Goal: Find specific page/section: Find specific page/section

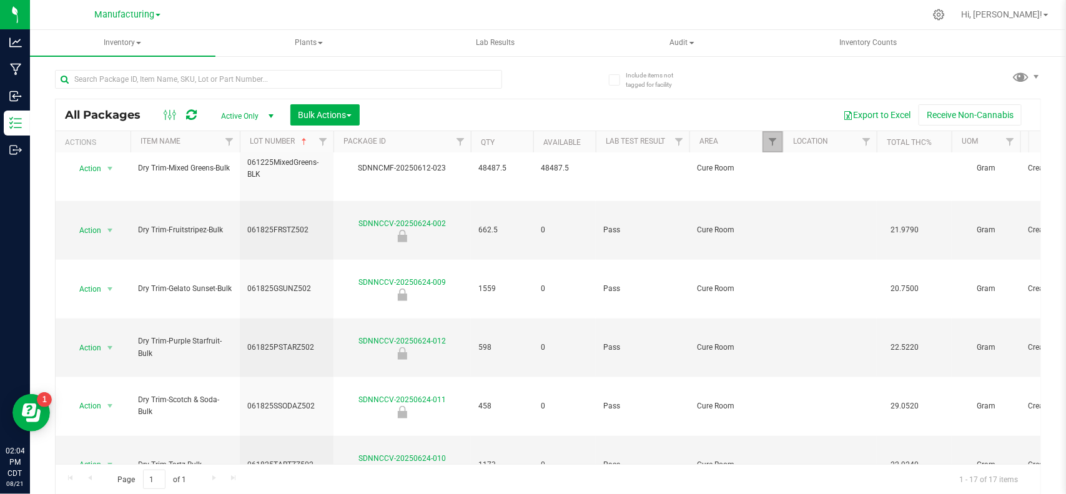
click at [771, 134] on link "Filter" at bounding box center [772, 141] width 21 height 21
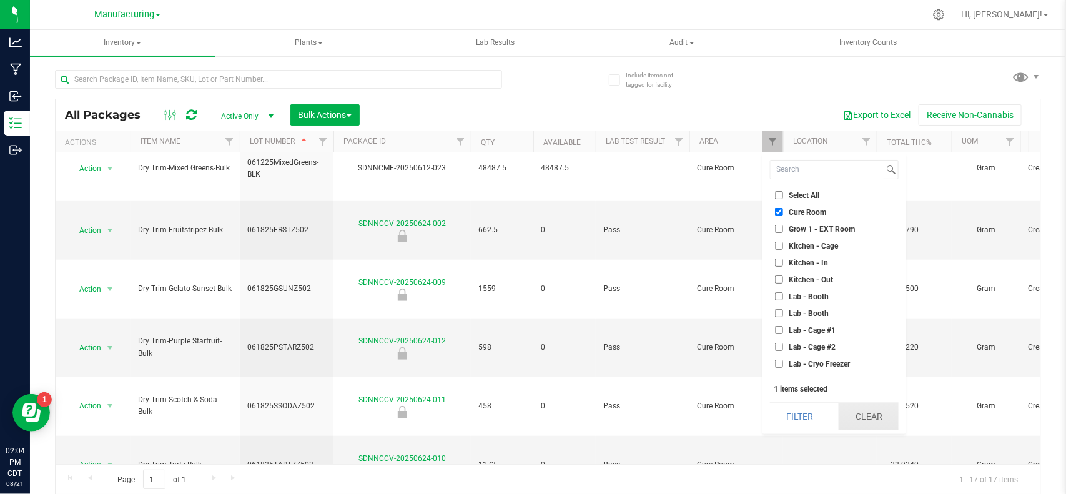
click at [874, 410] on button "Clear" at bounding box center [868, 416] width 60 height 27
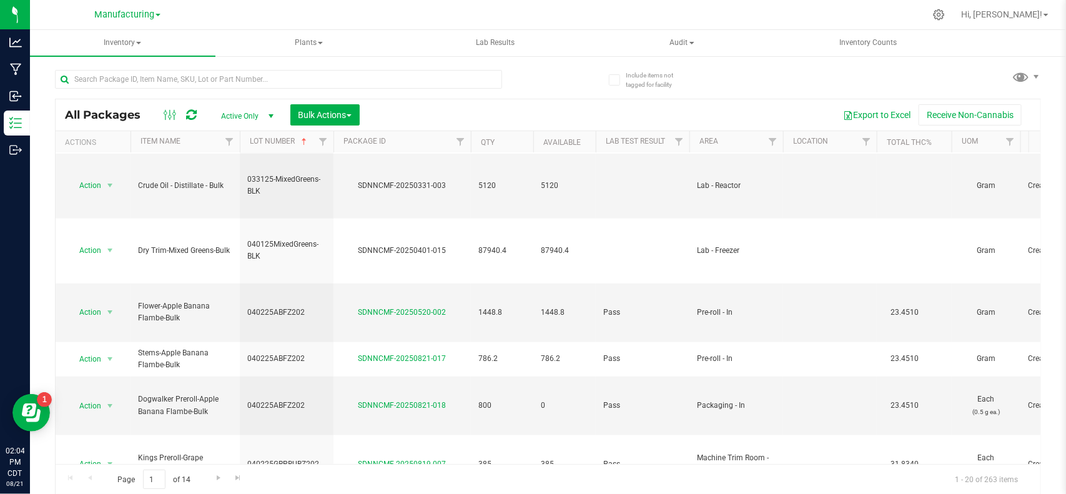
scroll to position [588, 0]
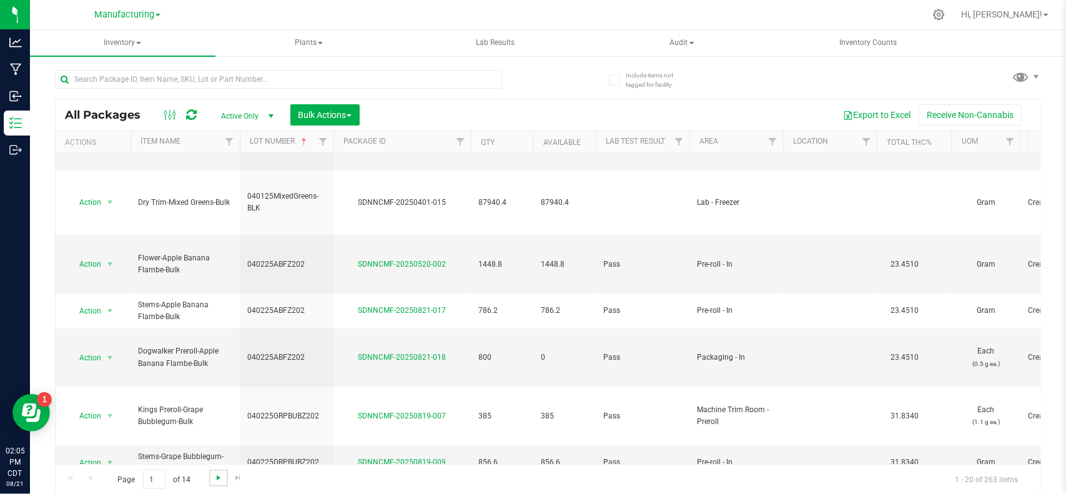
click at [222, 481] on span "Go to the next page" at bounding box center [218, 478] width 10 height 10
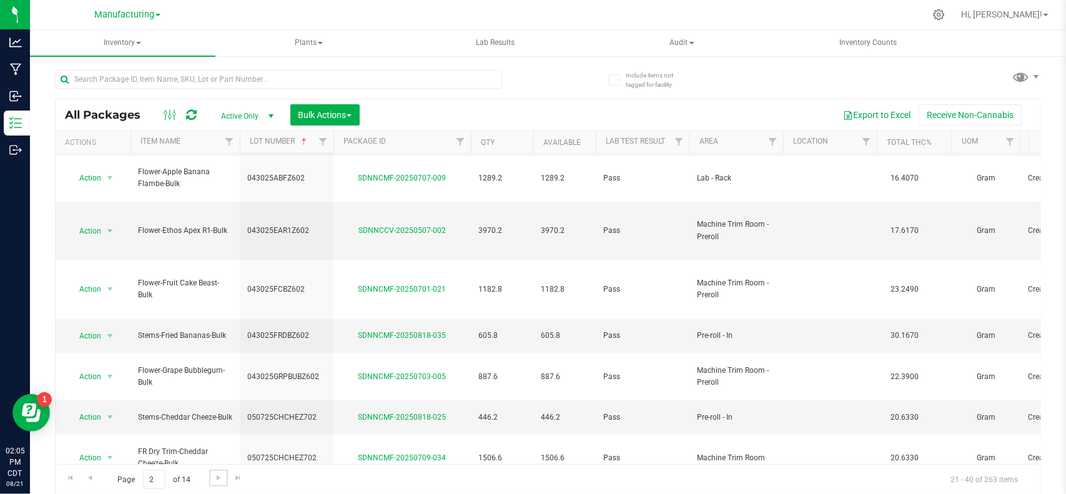
scroll to position [322, 0]
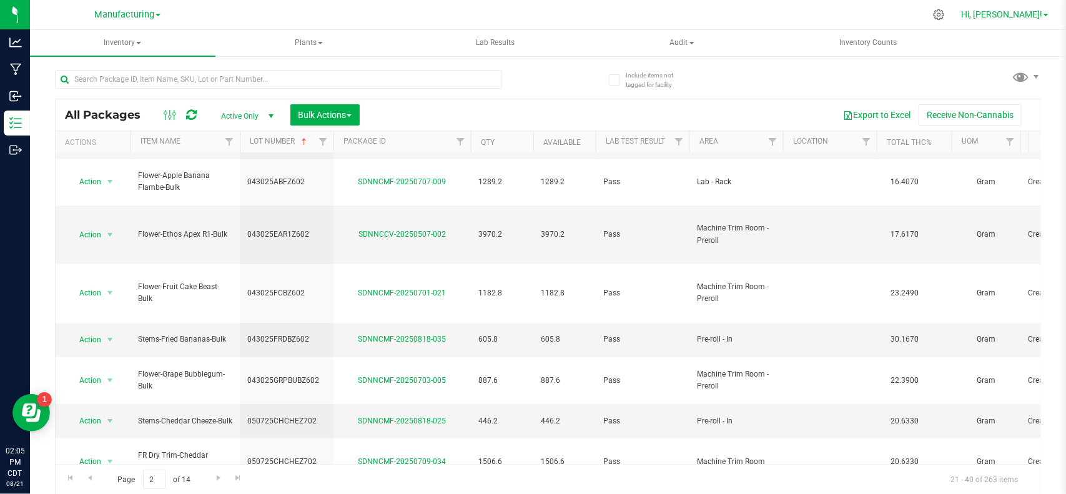
click at [1016, 16] on span "Hi, [PERSON_NAME]!" at bounding box center [1001, 14] width 81 height 10
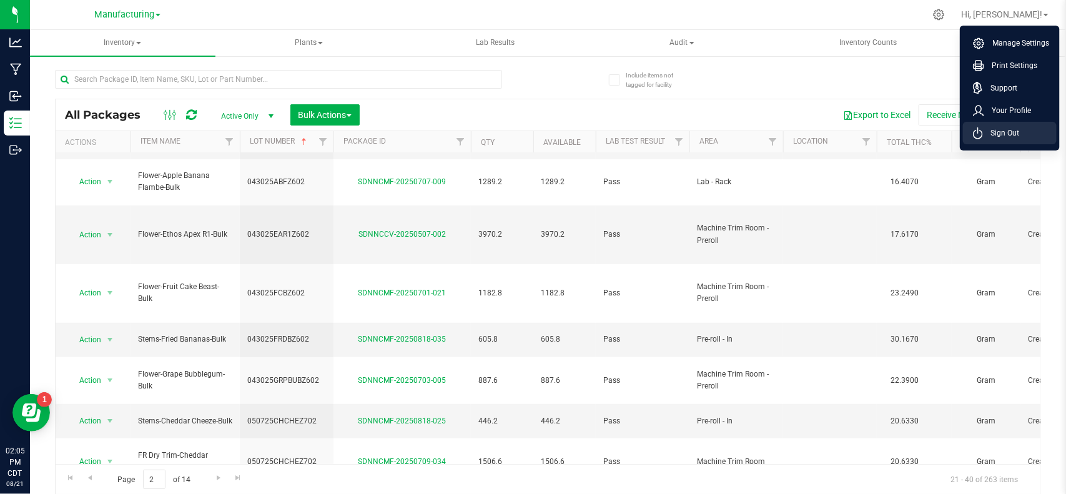
click at [997, 139] on li "Sign Out" at bounding box center [1010, 133] width 94 height 22
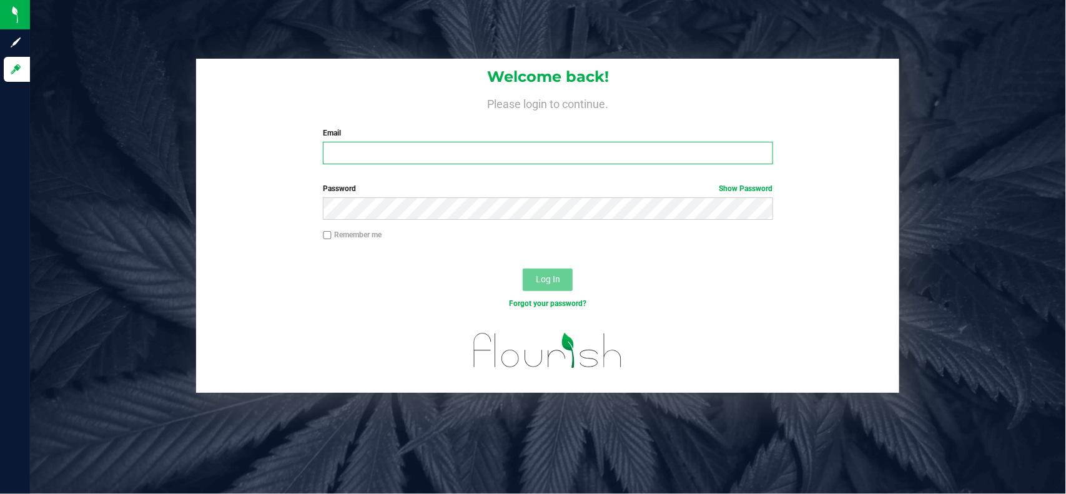
type input "[EMAIL_ADDRESS][PERSON_NAME][DOMAIN_NAME]"
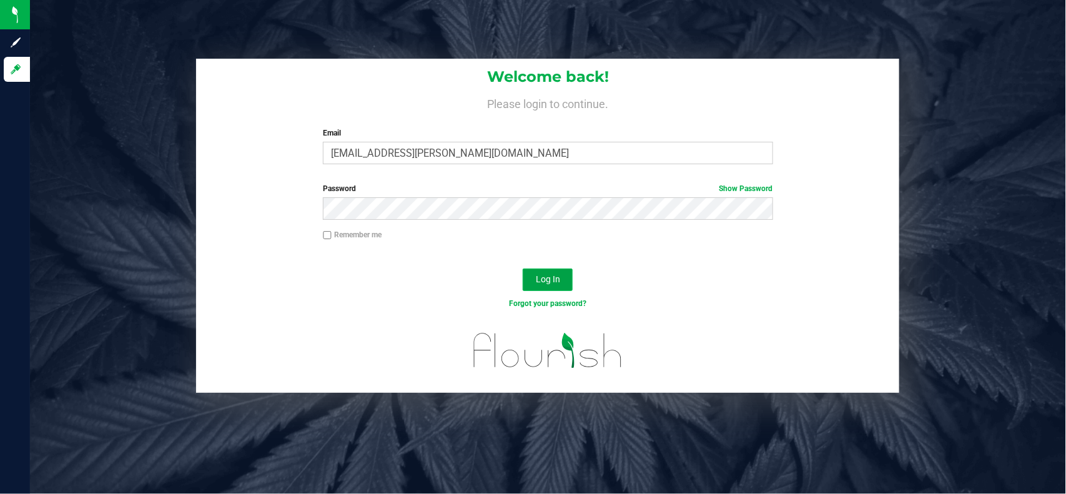
click at [540, 270] on button "Log In" at bounding box center [548, 279] width 50 height 22
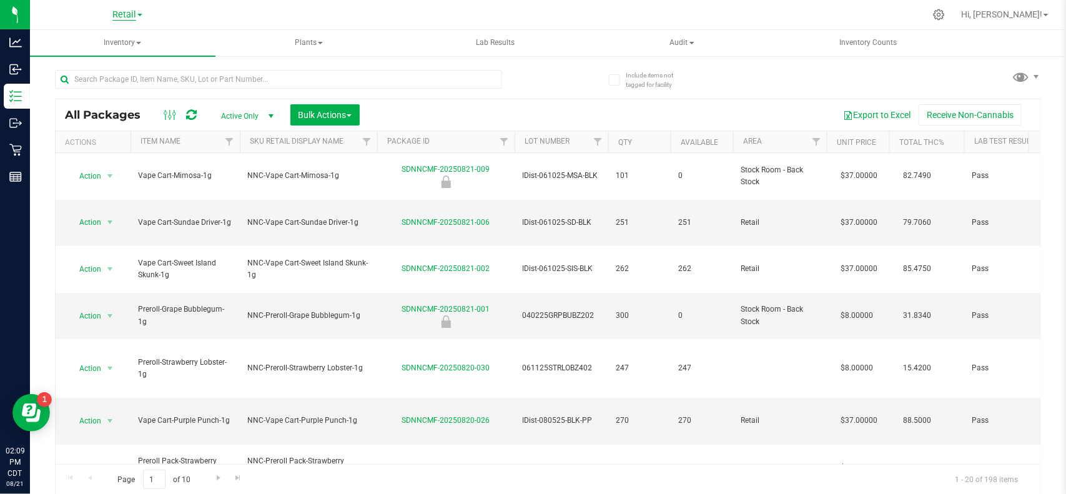
click at [114, 12] on span "Retail" at bounding box center [124, 14] width 24 height 11
click at [116, 56] on link "Manufacturing" at bounding box center [127, 60] width 182 height 17
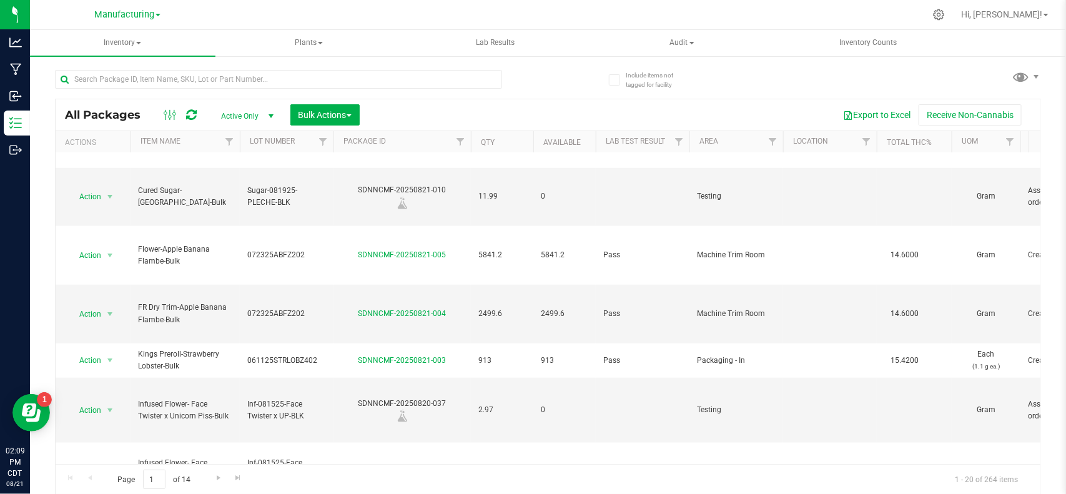
scroll to position [597, 0]
click at [768, 141] on span "Filter" at bounding box center [772, 142] width 10 height 10
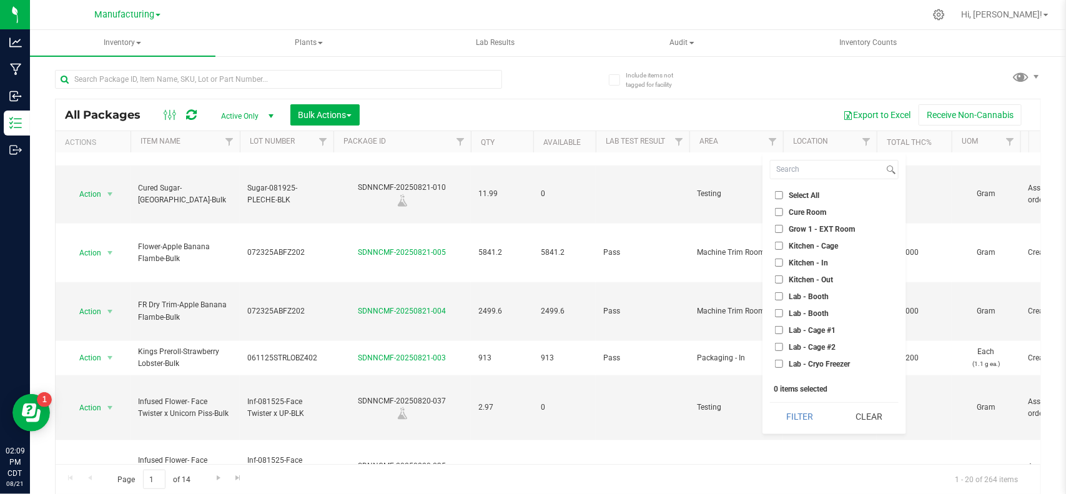
click at [781, 228] on input "Grow 1 - EXT Room" at bounding box center [779, 229] width 8 height 8
click at [777, 420] on button "Filter" at bounding box center [800, 416] width 60 height 27
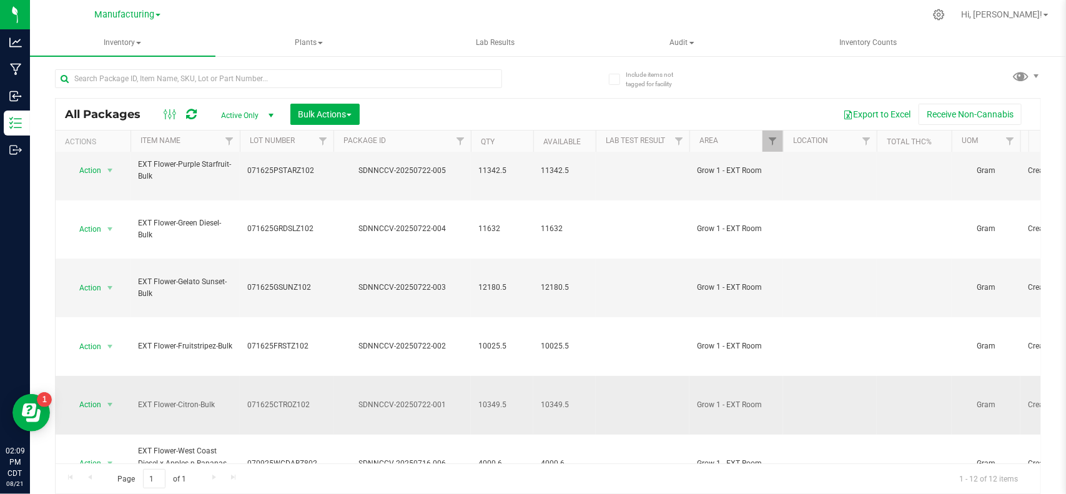
scroll to position [113, 0]
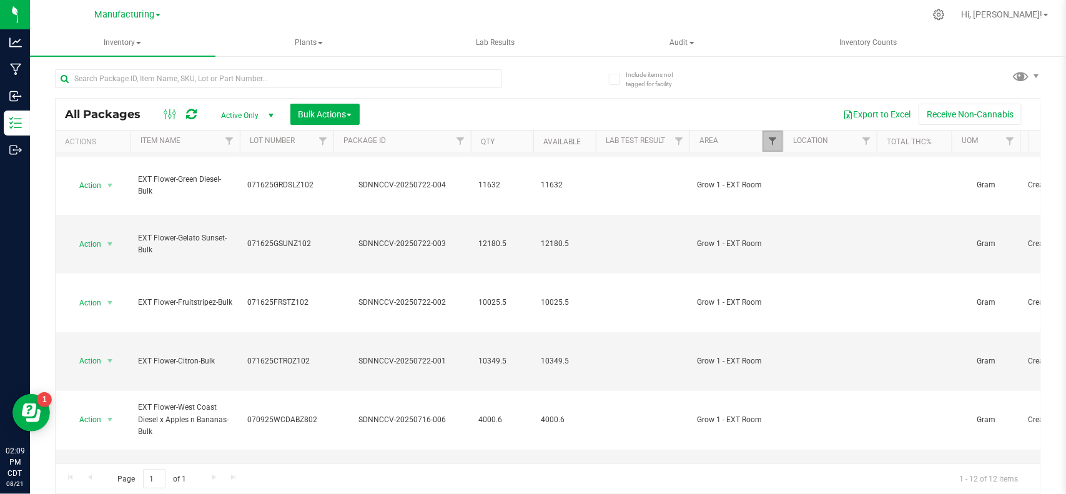
click at [775, 142] on span "Filter" at bounding box center [772, 141] width 10 height 10
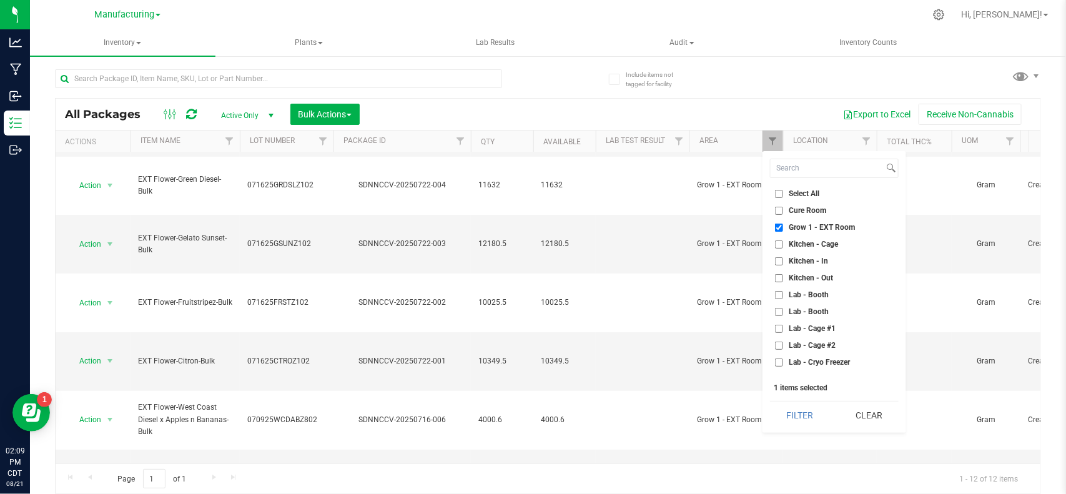
click at [781, 230] on input "Grow 1 - EXT Room" at bounding box center [779, 227] width 8 height 8
checkbox input "false"
click at [858, 424] on button "Clear" at bounding box center [868, 414] width 60 height 27
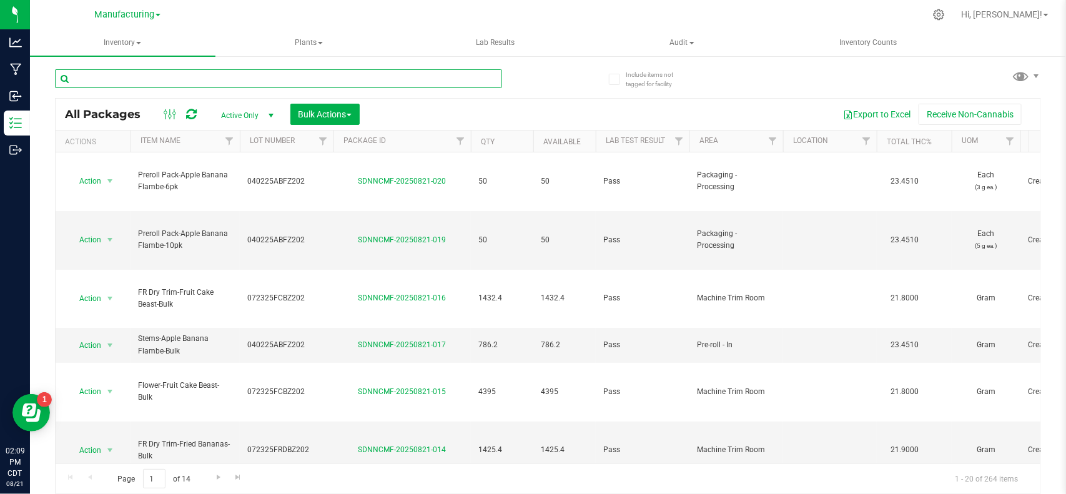
click at [389, 76] on input "text" at bounding box center [278, 78] width 447 height 19
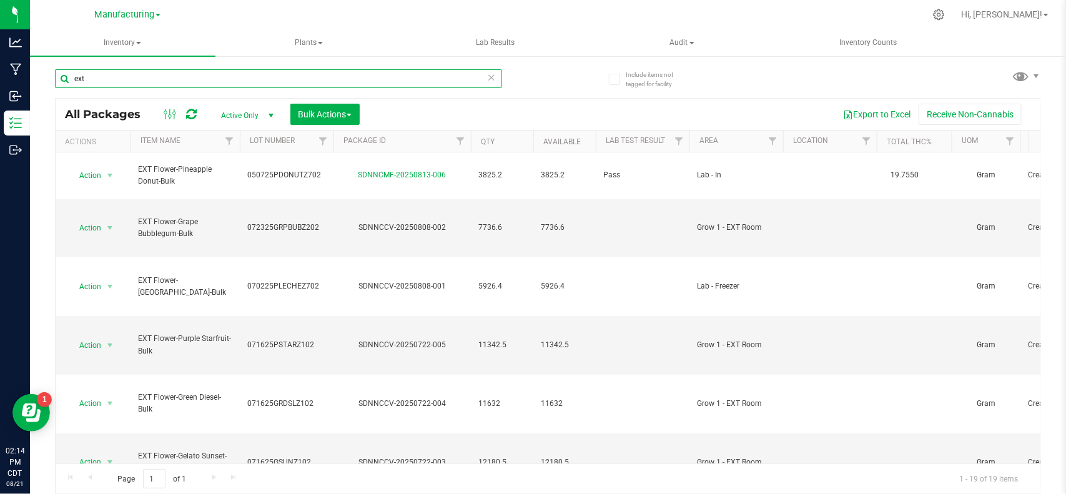
click at [117, 81] on input "ext" at bounding box center [278, 78] width 447 height 19
type input "e"
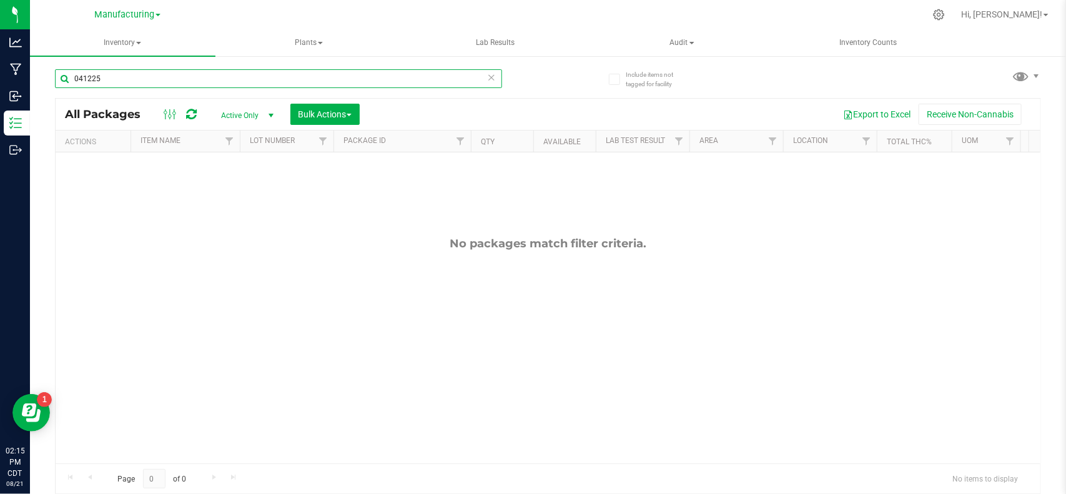
type input "041225"
click at [240, 108] on span "Active Only" at bounding box center [244, 115] width 69 height 17
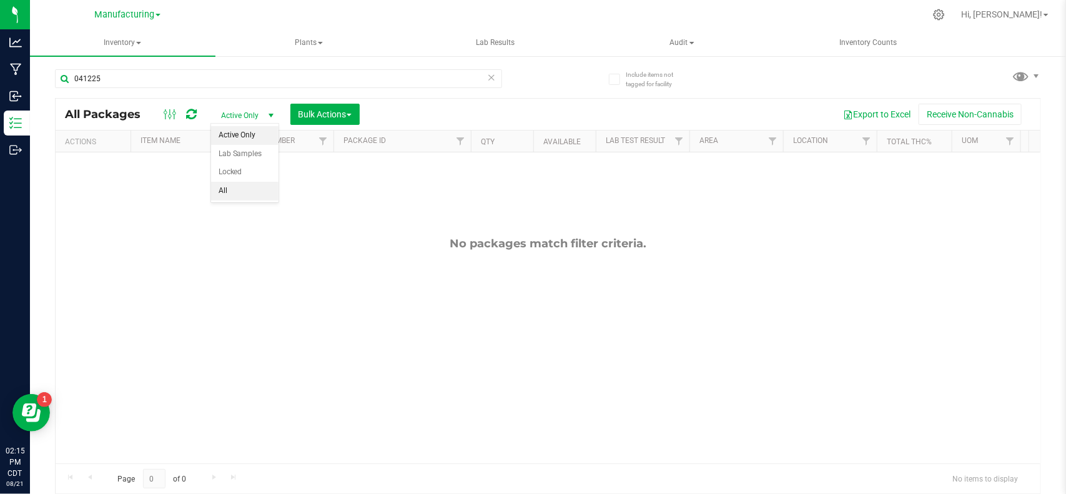
click at [237, 188] on li "All" at bounding box center [244, 191] width 67 height 19
click at [1013, 76] on span at bounding box center [1021, 76] width 18 height 18
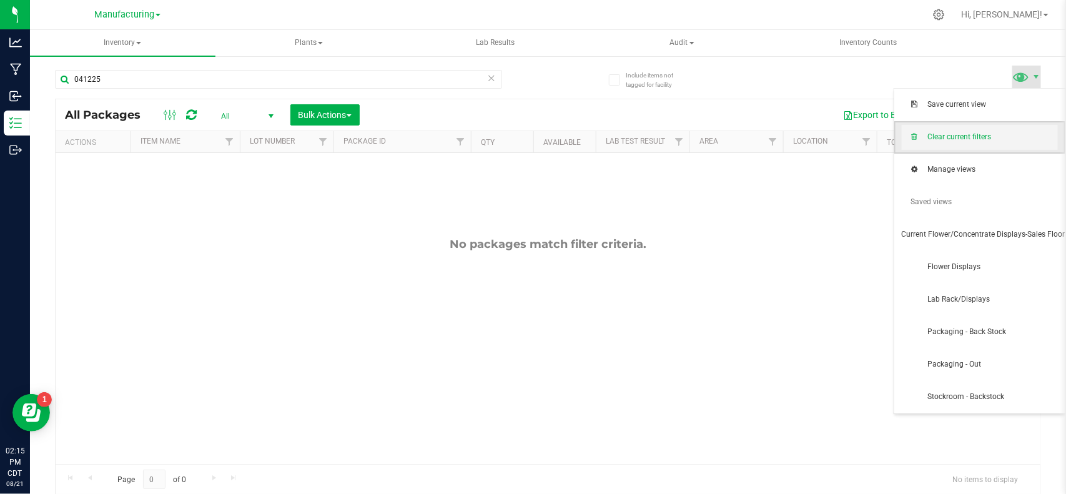
click at [984, 135] on span "Clear current filters" at bounding box center [992, 137] width 130 height 11
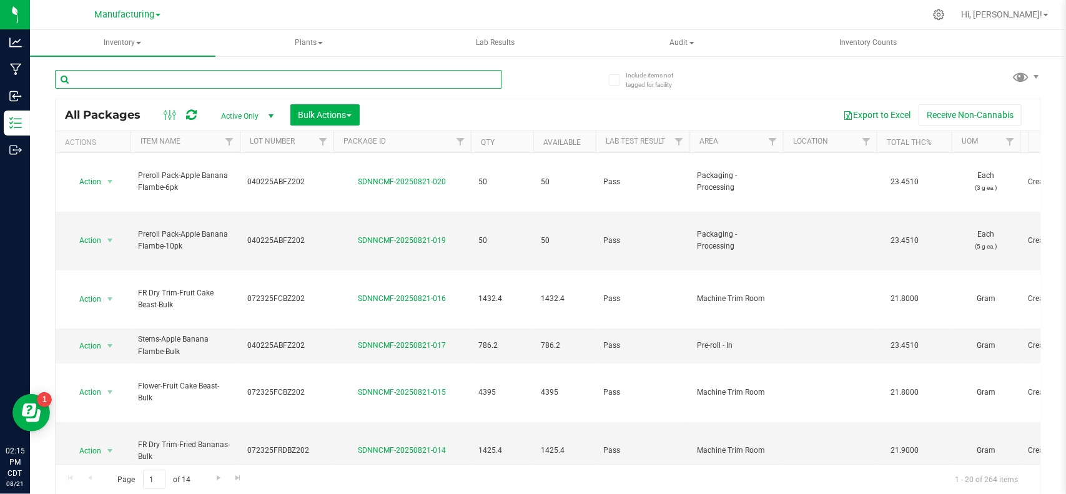
click at [198, 81] on input "text" at bounding box center [278, 79] width 447 height 19
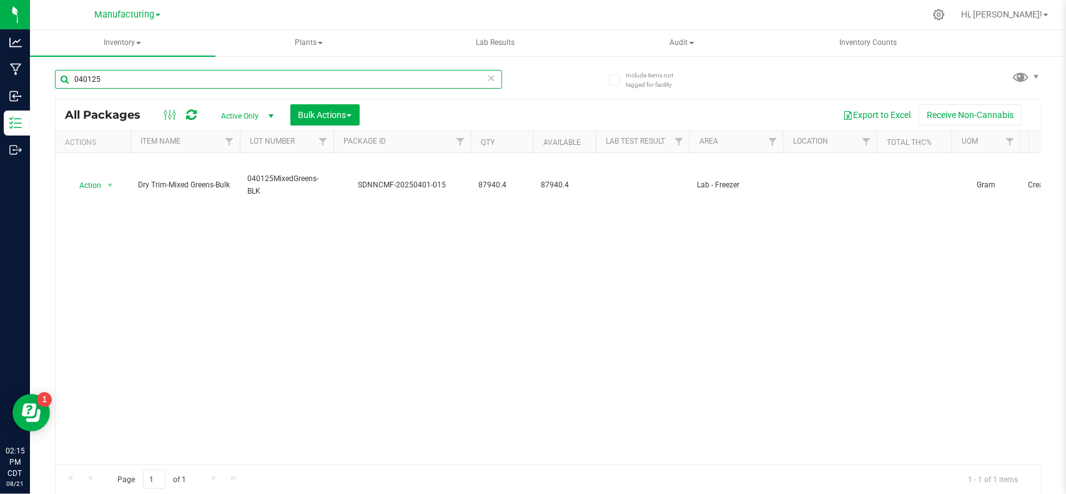
type input "040125"
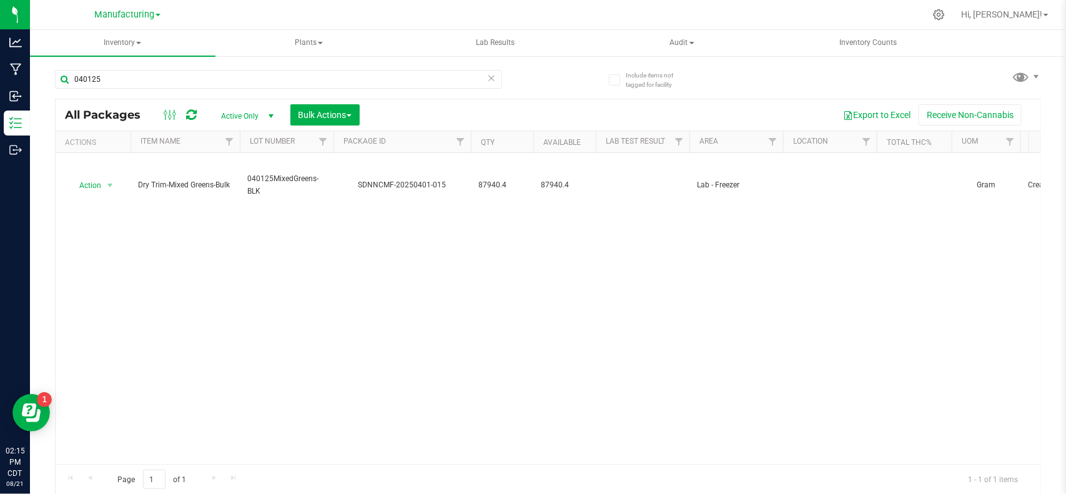
click at [488, 79] on icon at bounding box center [491, 77] width 9 height 15
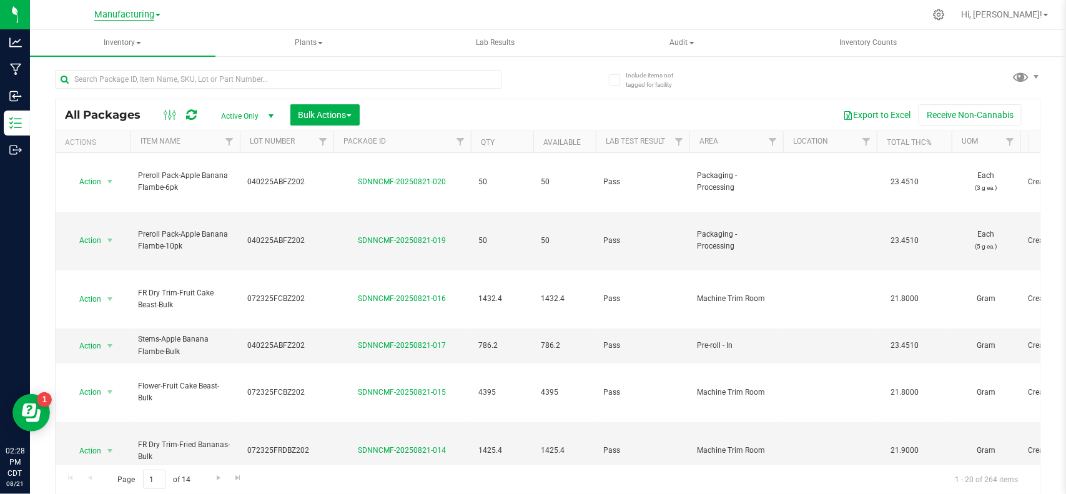
click at [112, 19] on span "Manufacturing" at bounding box center [124, 14] width 60 height 11
click at [671, 328] on td "Pass" at bounding box center [643, 345] width 94 height 34
click at [144, 7] on div "Manufacturing Cultivation Manufacturing Retail" at bounding box center [127, 14] width 66 height 15
click at [142, 14] on span "Manufacturing" at bounding box center [124, 14] width 60 height 11
click at [122, 73] on link "Retail" at bounding box center [127, 77] width 182 height 17
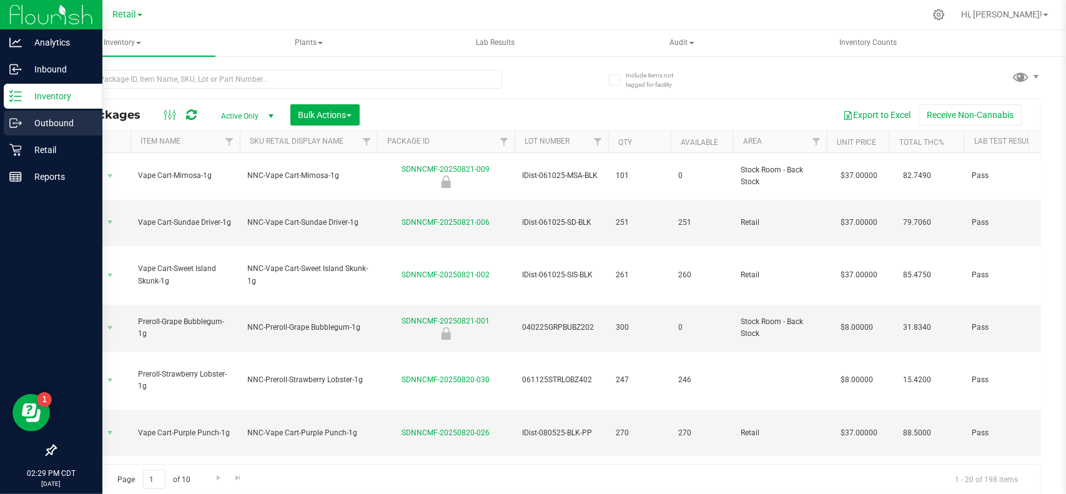
click at [22, 119] on p "Outbound" at bounding box center [59, 122] width 75 height 15
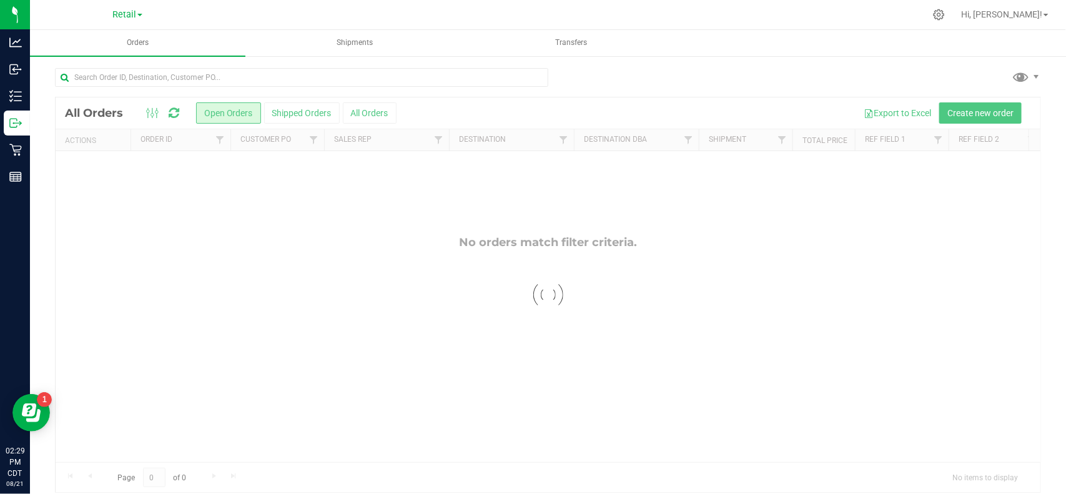
click at [313, 113] on div at bounding box center [548, 294] width 984 height 395
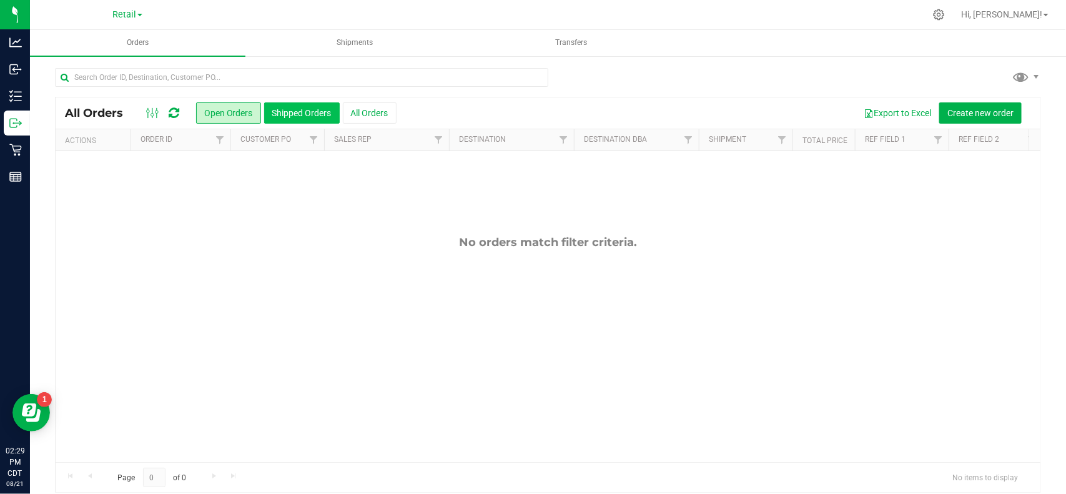
click at [315, 117] on button "Shipped Orders" at bounding box center [302, 112] width 76 height 21
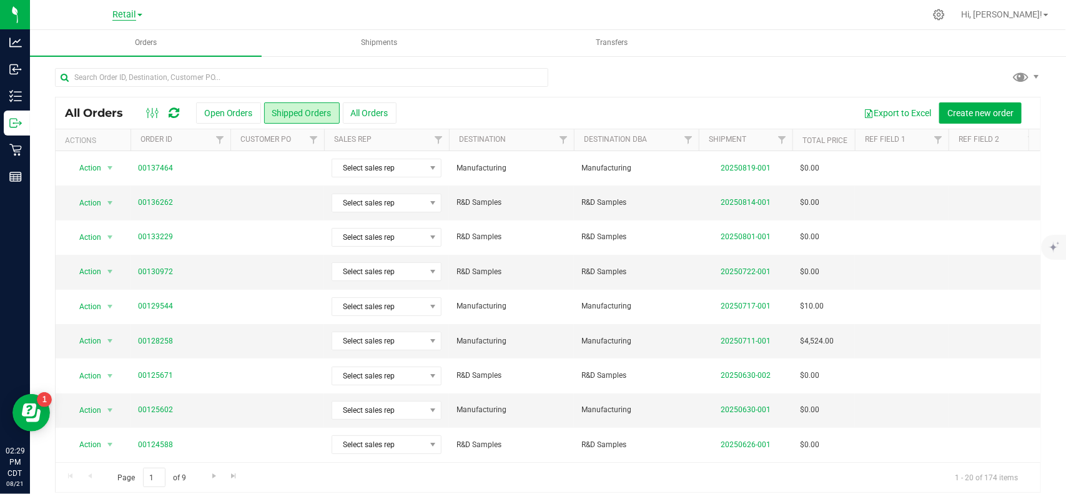
click at [132, 16] on span "Retail" at bounding box center [124, 14] width 24 height 11
click at [122, 58] on link "Manufacturing" at bounding box center [127, 60] width 182 height 17
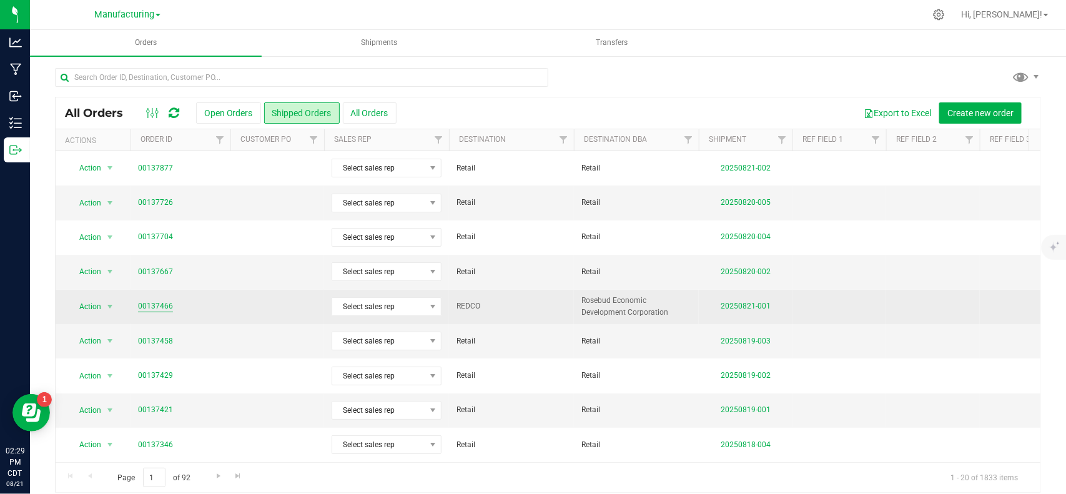
click at [164, 307] on link "00137466" at bounding box center [155, 306] width 35 height 12
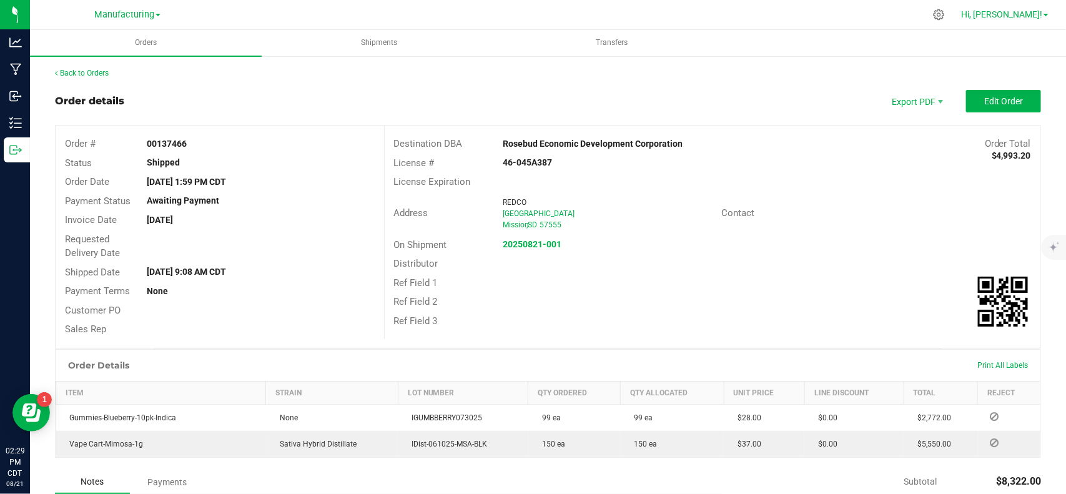
click at [1016, 17] on span "Hi, [PERSON_NAME]!" at bounding box center [1001, 14] width 81 height 10
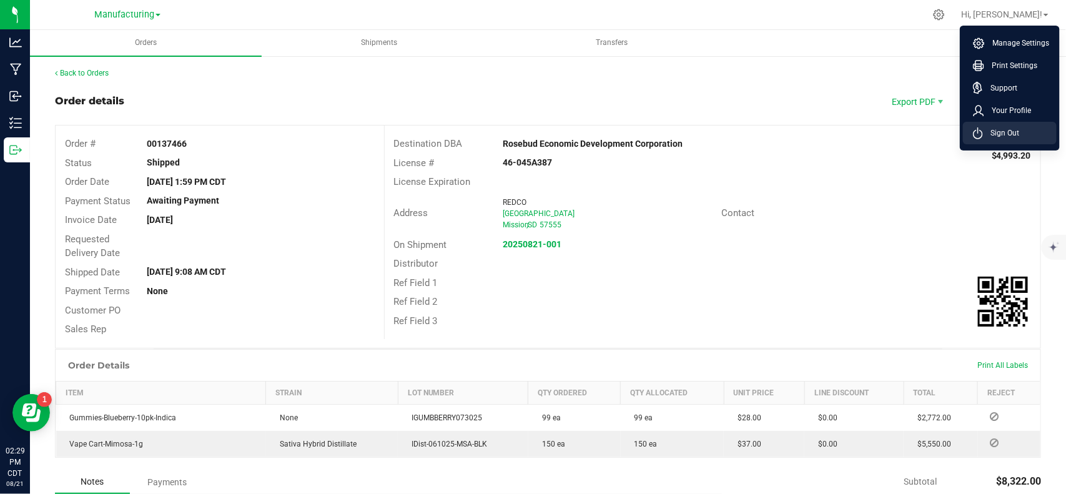
click at [987, 139] on li "Sign Out" at bounding box center [1010, 133] width 94 height 22
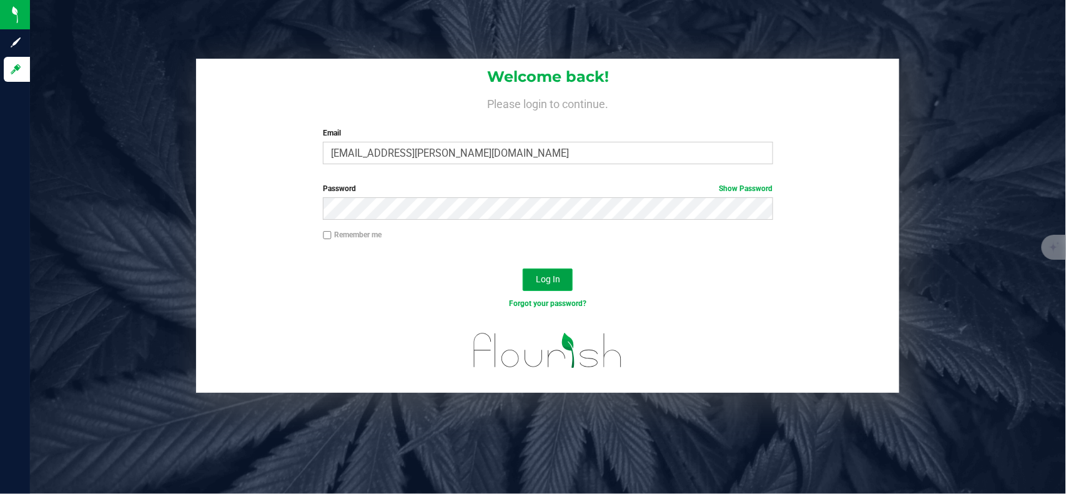
click at [564, 270] on button "Log In" at bounding box center [548, 279] width 50 height 22
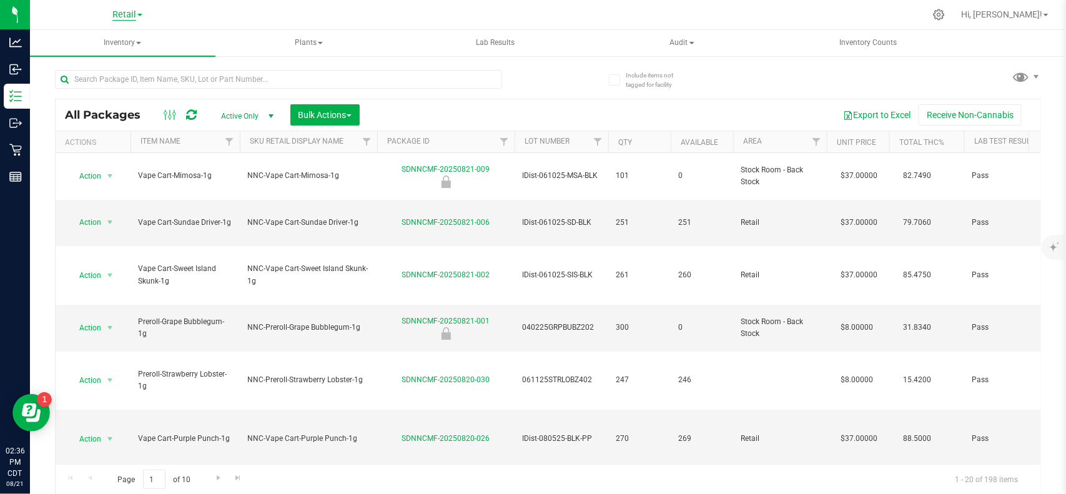
click at [136, 13] on link "Retail" at bounding box center [127, 14] width 30 height 12
click at [103, 60] on link "Manufacturing" at bounding box center [127, 60] width 182 height 17
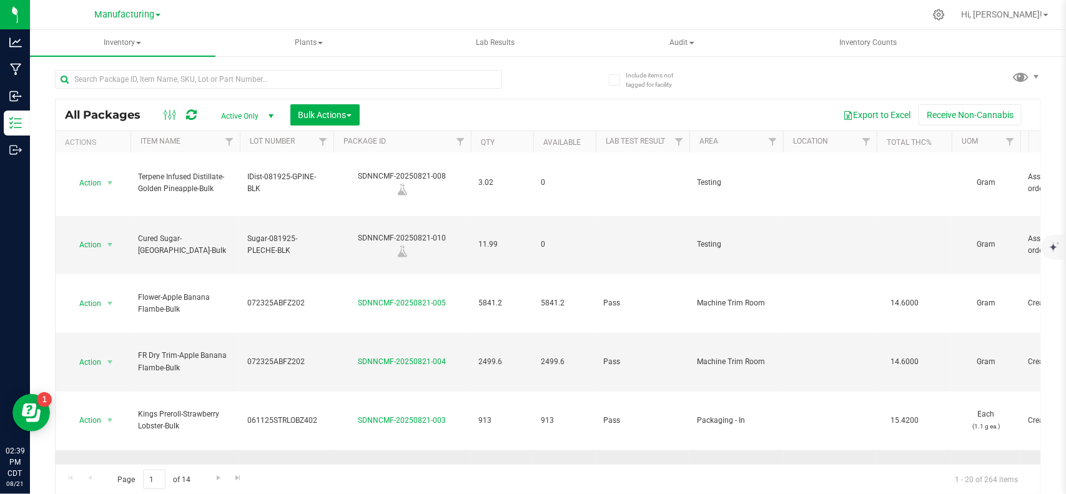
scroll to position [597, 0]
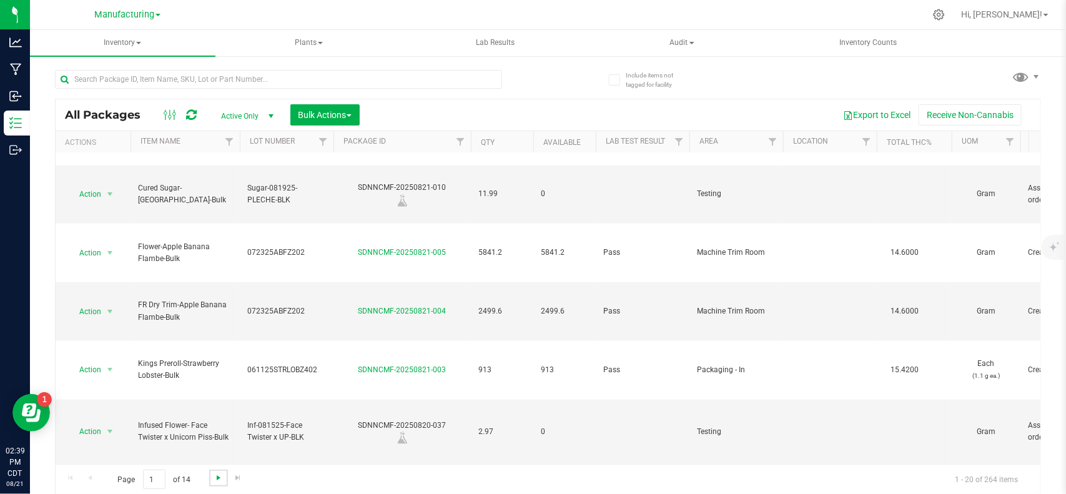
click at [220, 474] on span "Go to the next page" at bounding box center [218, 478] width 10 height 10
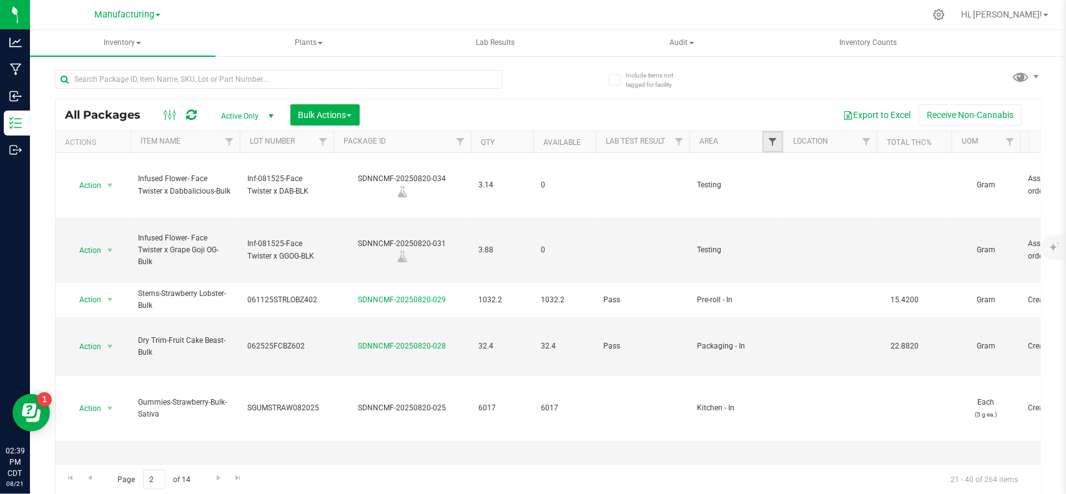
click at [772, 142] on span "Filter" at bounding box center [772, 142] width 10 height 10
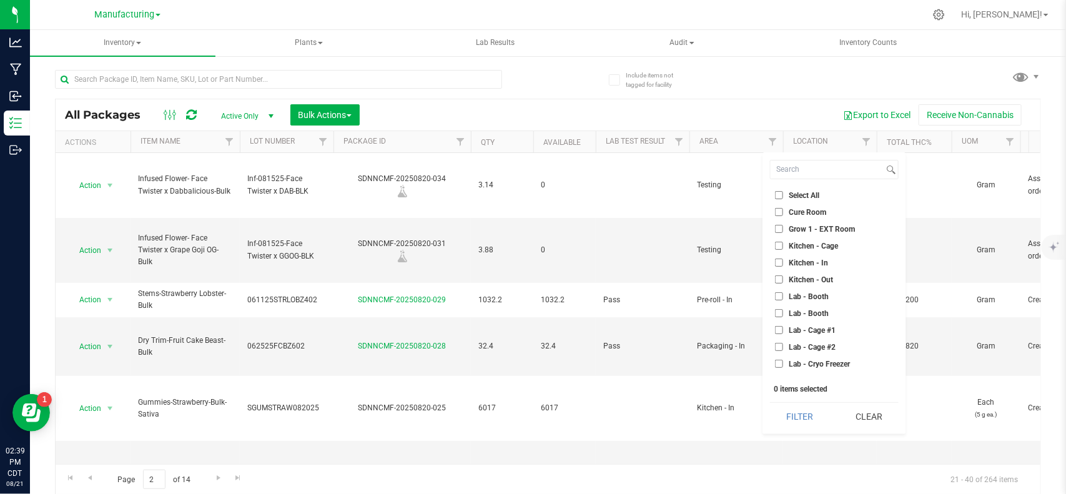
click at [785, 263] on label "Kitchen - In" at bounding box center [801, 262] width 53 height 8
click at [783, 263] on input "Kitchen - In" at bounding box center [779, 262] width 8 height 8
checkbox input "true"
click at [782, 429] on button "Filter" at bounding box center [800, 416] width 60 height 27
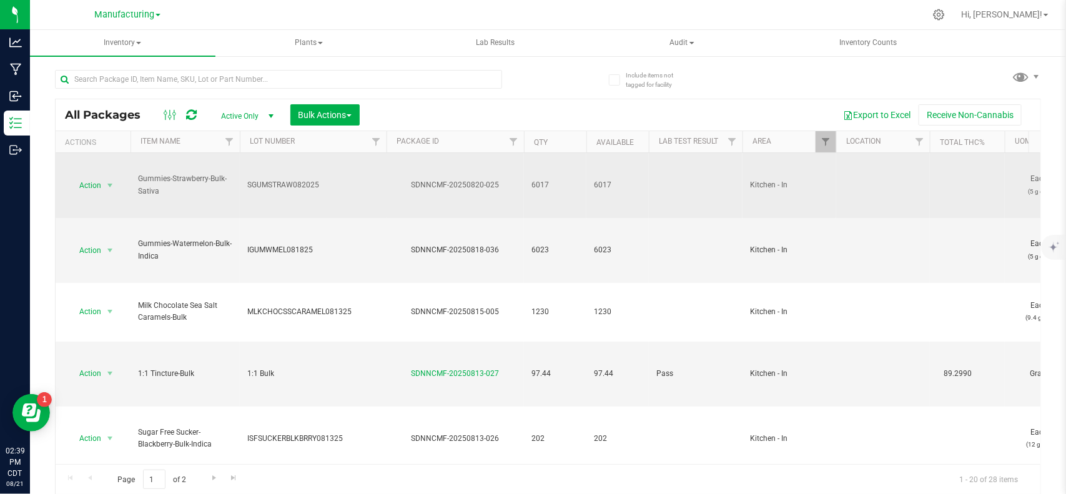
drag, startPoint x: 335, startPoint y: 148, endPoint x: 389, endPoint y: 156, distance: 54.9
click at [389, 156] on div "All Packages Active Only Active Only Lab Samples Locked All Bulk Actions Add to…" at bounding box center [548, 297] width 986 height 396
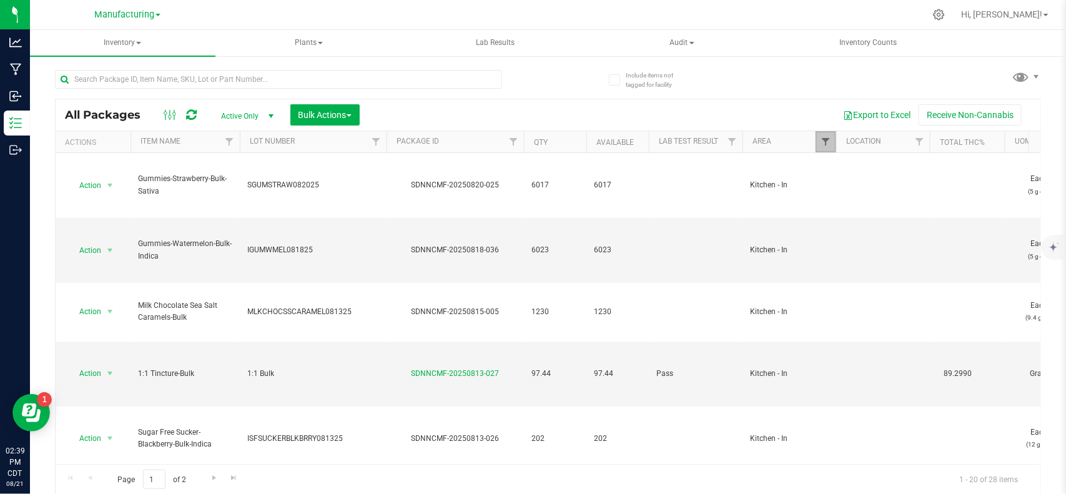
click at [829, 144] on span "Filter" at bounding box center [825, 142] width 10 height 10
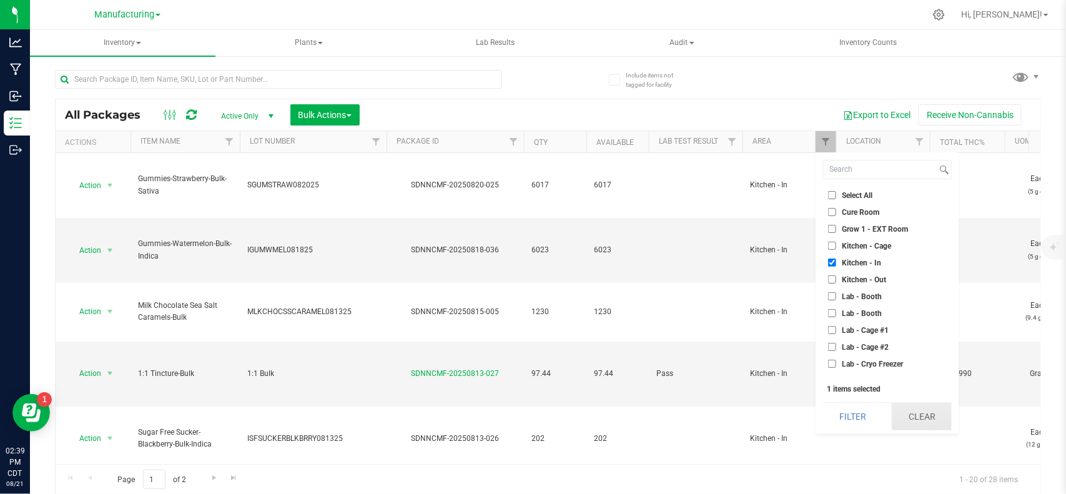
click at [928, 414] on button "Clear" at bounding box center [921, 416] width 60 height 27
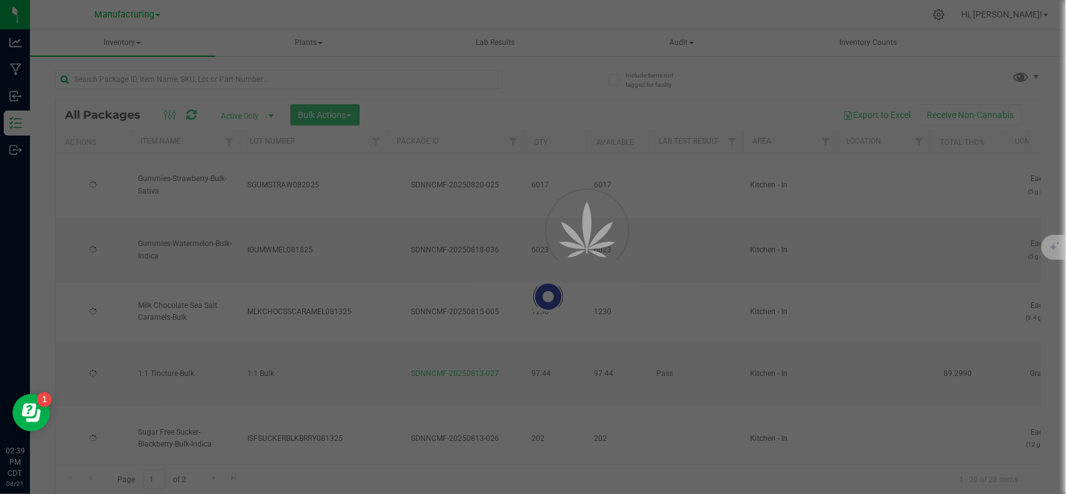
type input "[DATE]"
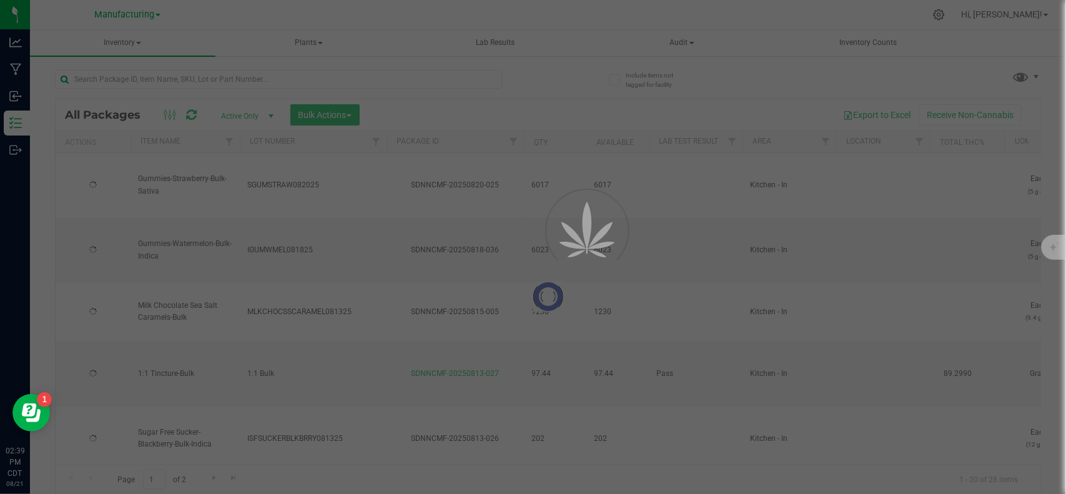
type input "[DATE]"
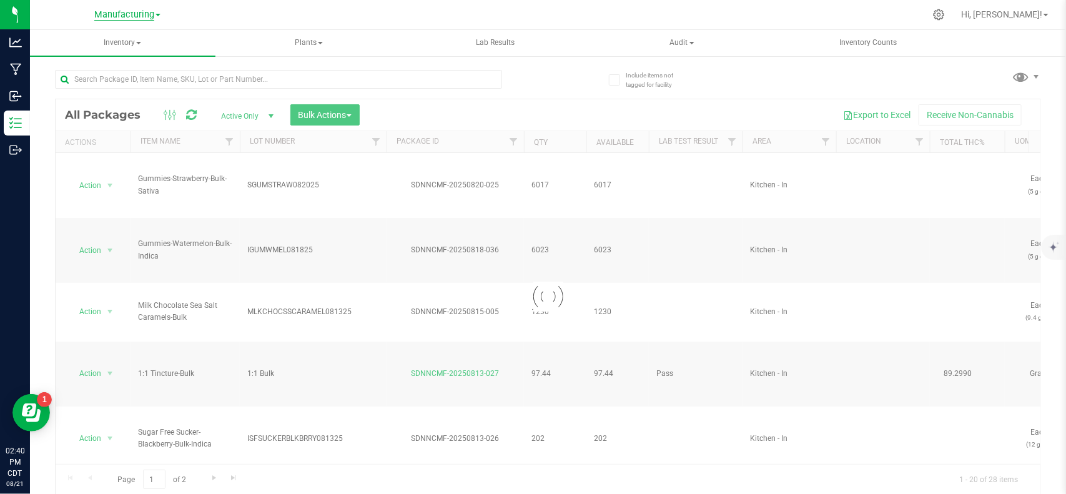
click at [125, 17] on span "Manufacturing" at bounding box center [124, 14] width 60 height 11
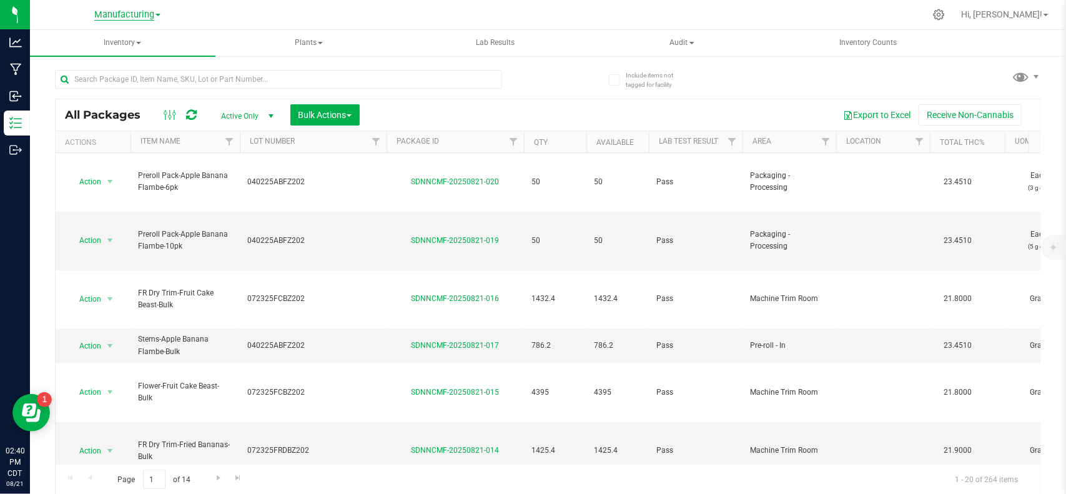
click at [125, 17] on span "Manufacturing" at bounding box center [124, 14] width 60 height 11
click at [117, 42] on link "Cultivation" at bounding box center [127, 44] width 182 height 17
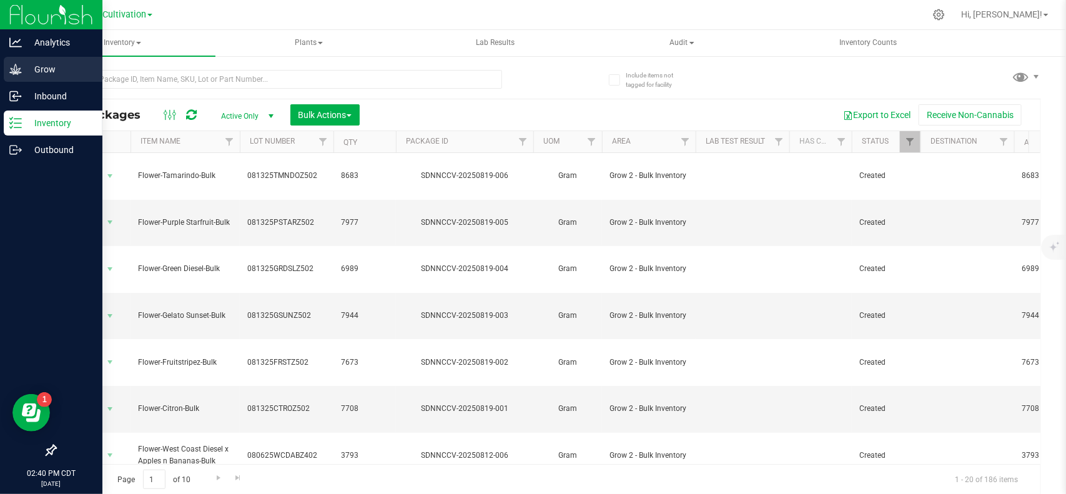
click at [20, 69] on icon at bounding box center [15, 69] width 12 height 12
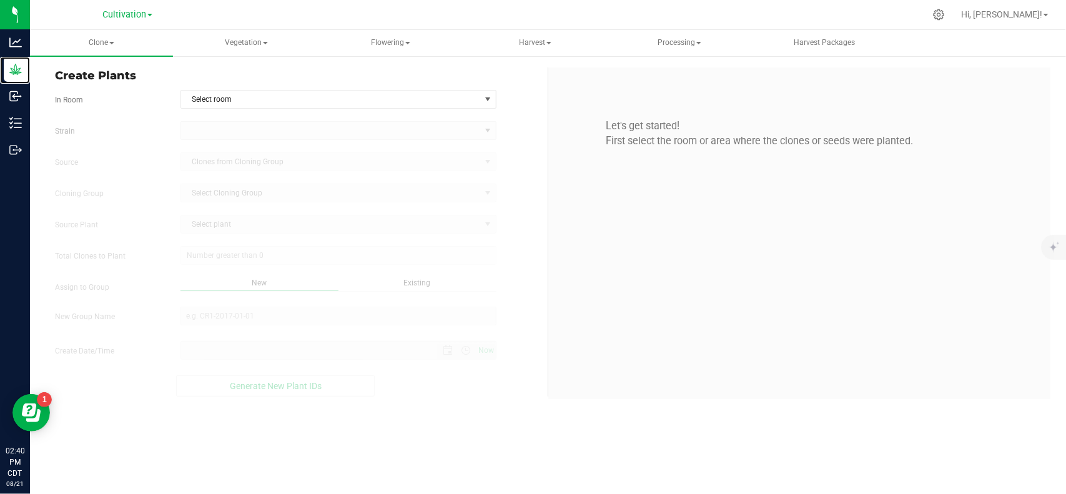
type input "[DATE] 2:40 PM"
click at [526, 36] on span "Harvest" at bounding box center [535, 43] width 142 height 25
click at [537, 69] on span "Harvests" at bounding box center [514, 74] width 69 height 11
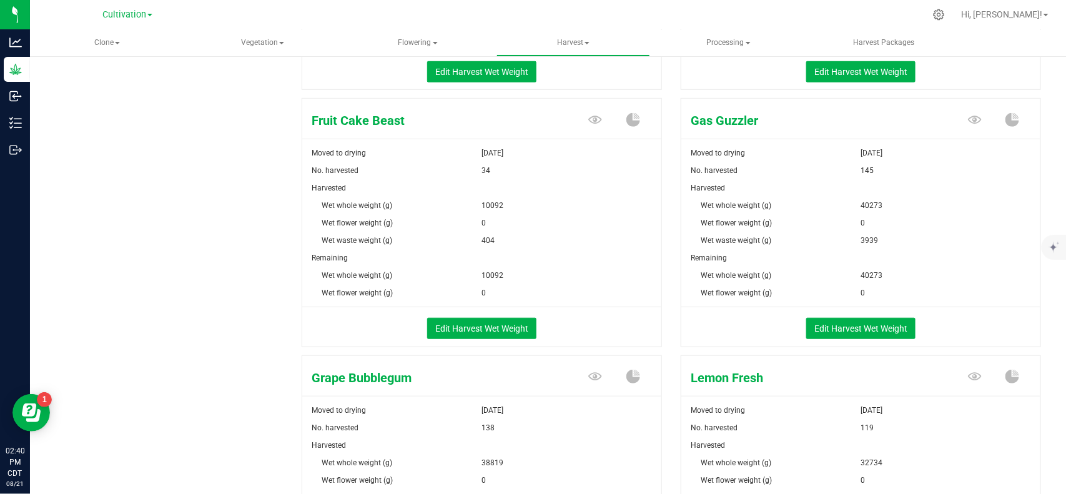
scroll to position [390, 0]
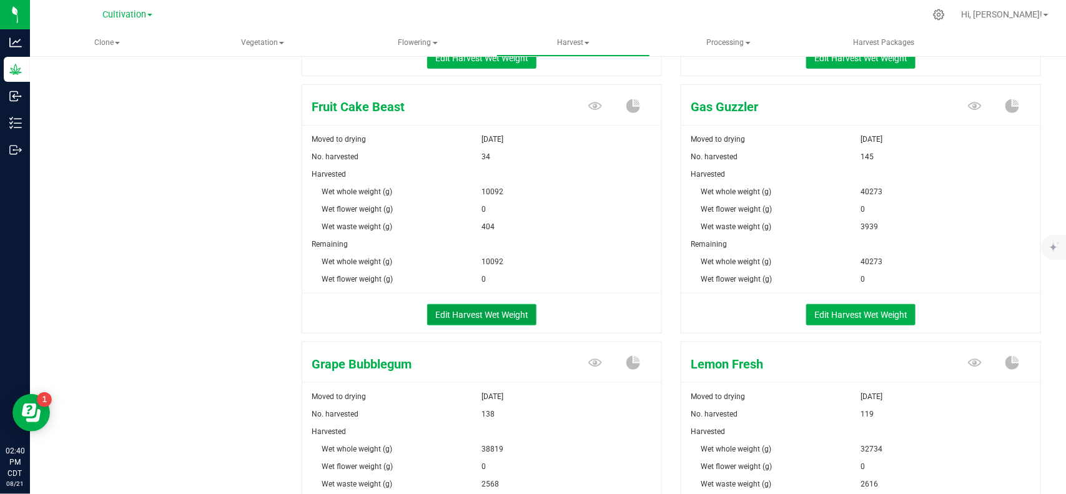
click at [450, 315] on button "Edit Harvest Wet Weight" at bounding box center [481, 314] width 109 height 21
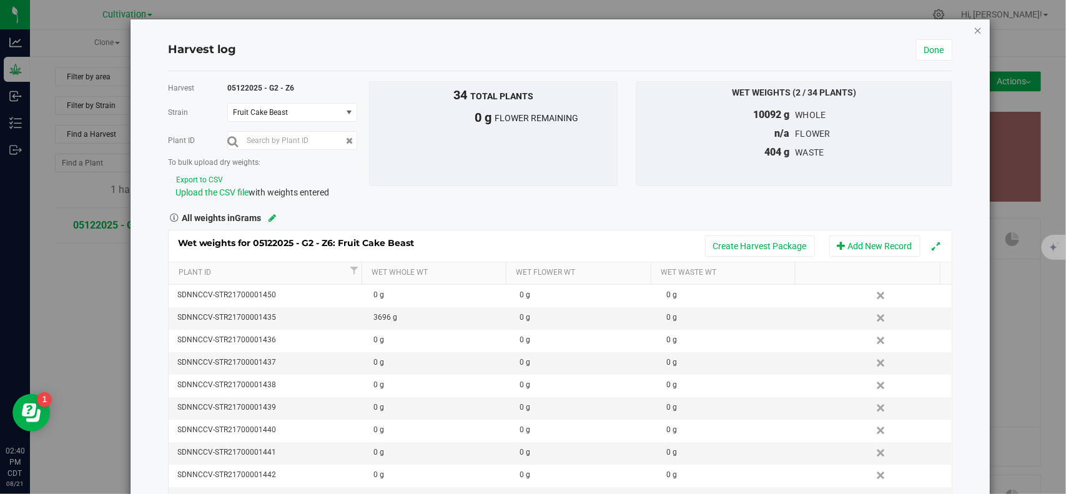
click at [973, 28] on icon "button" at bounding box center [977, 29] width 9 height 15
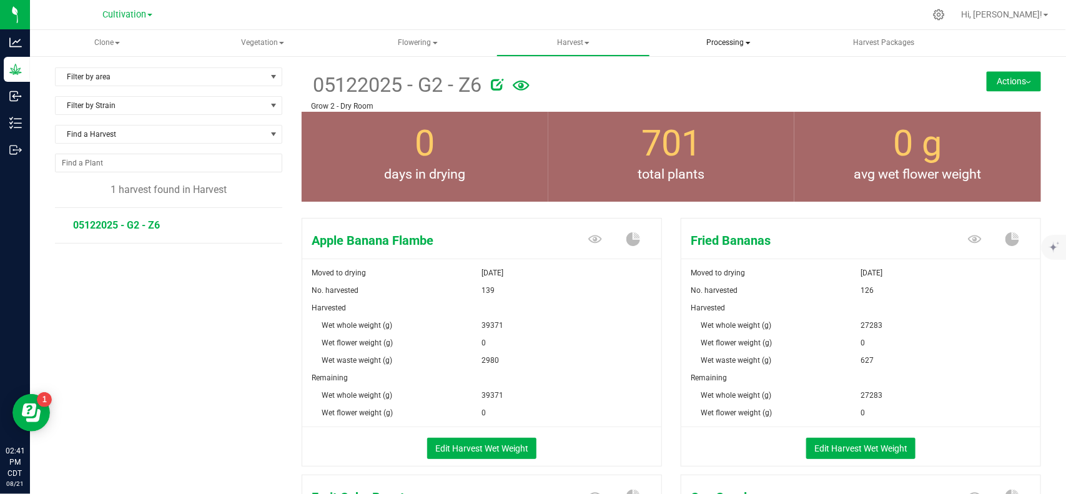
click at [725, 37] on span "Processing" at bounding box center [728, 43] width 153 height 25
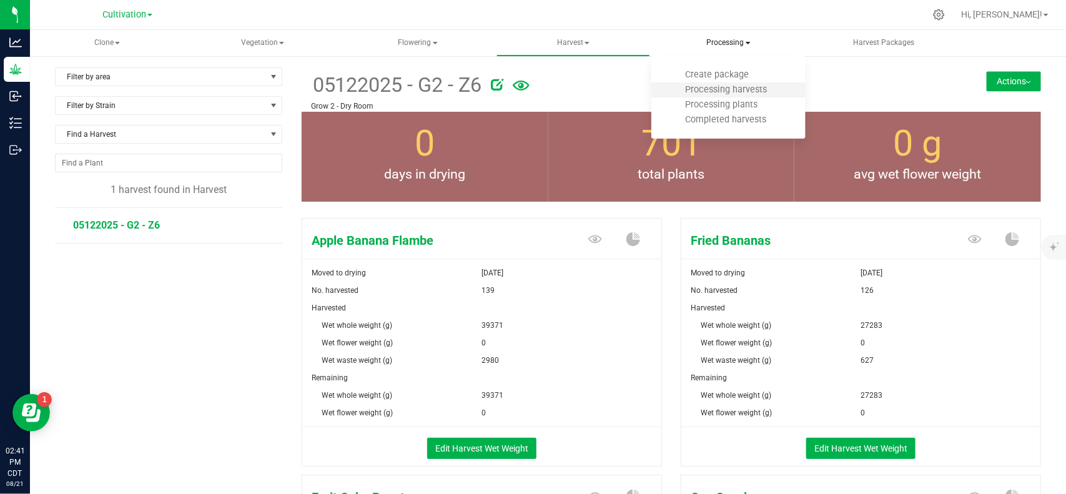
click at [714, 82] on li "Processing harvests" at bounding box center [728, 89] width 154 height 15
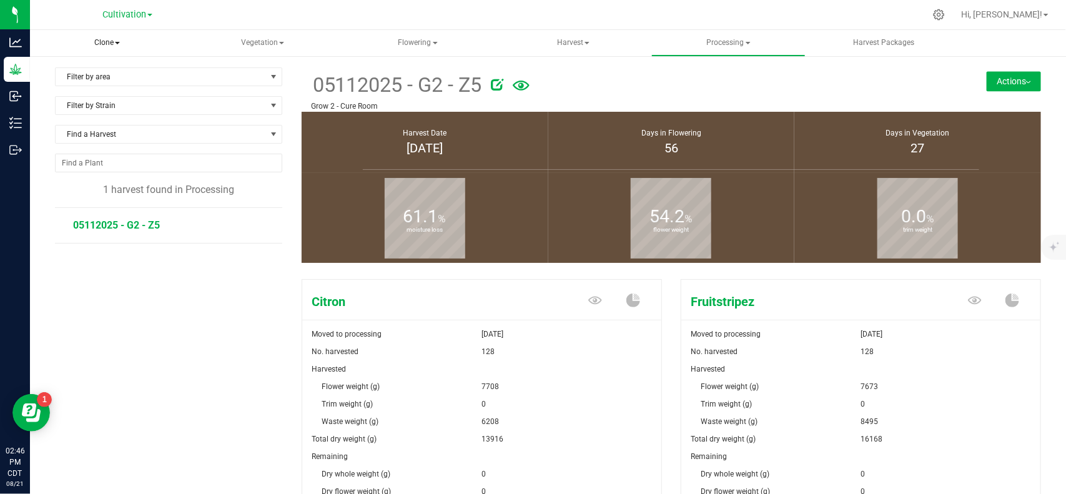
click at [98, 39] on span "Clone" at bounding box center [107, 43] width 154 height 26
click at [98, 87] on span "Cloning groups" at bounding box center [94, 89] width 94 height 11
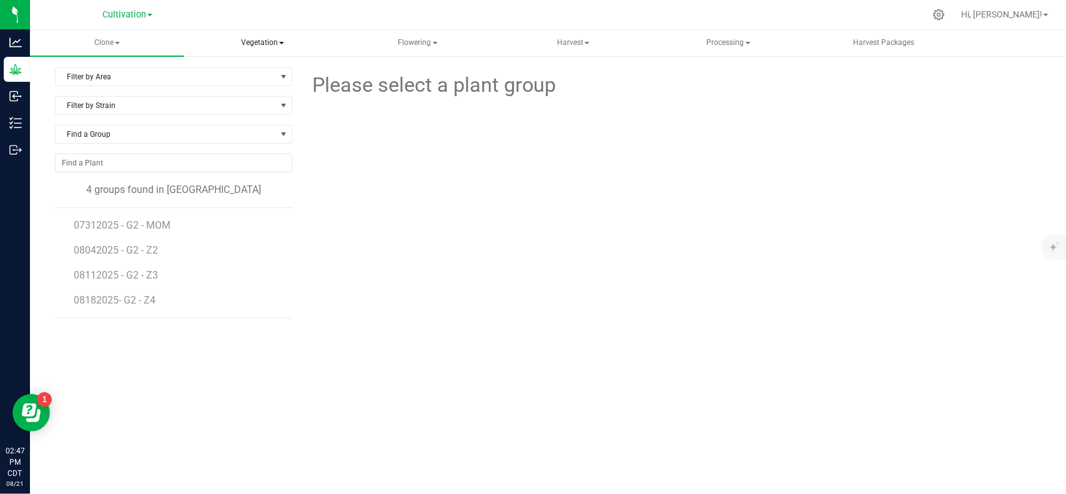
click at [254, 37] on span "Vegetation" at bounding box center [262, 43] width 153 height 25
click at [256, 69] on span "Veg groups" at bounding box center [241, 74] width 79 height 11
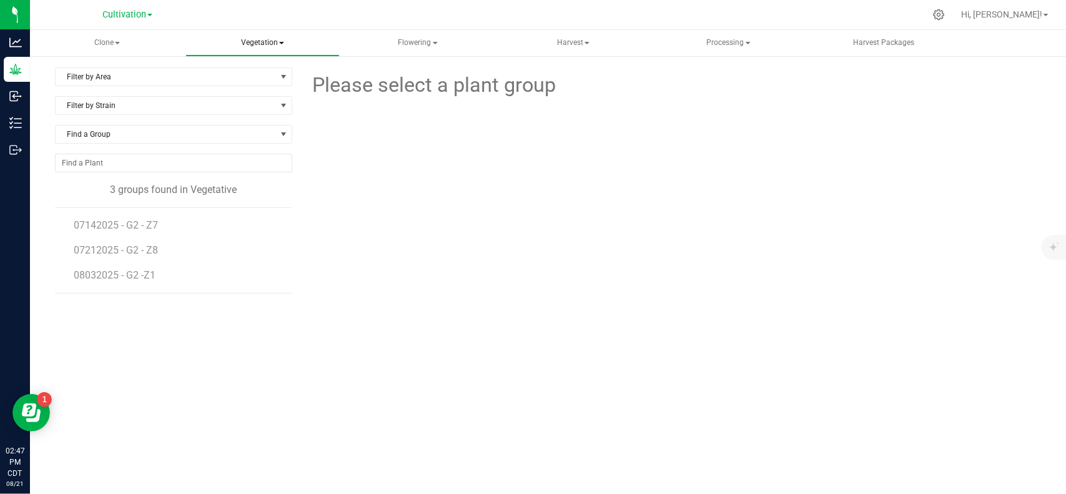
click at [252, 38] on span "Vegetation" at bounding box center [262, 43] width 153 height 25
click at [242, 106] on span "Mother groups" at bounding box center [248, 104] width 93 height 11
click at [129, 14] on span "Cultivation" at bounding box center [124, 14] width 44 height 11
click at [140, 9] on span "Cultivation" at bounding box center [124, 14] width 44 height 11
click at [104, 39] on span "Clone" at bounding box center [107, 43] width 154 height 26
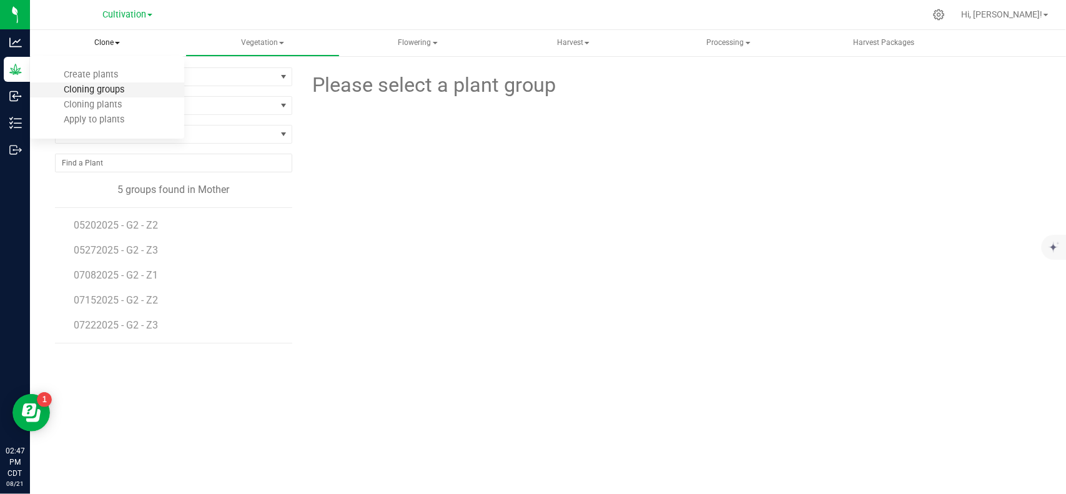
click at [92, 86] on span "Cloning groups" at bounding box center [94, 89] width 94 height 11
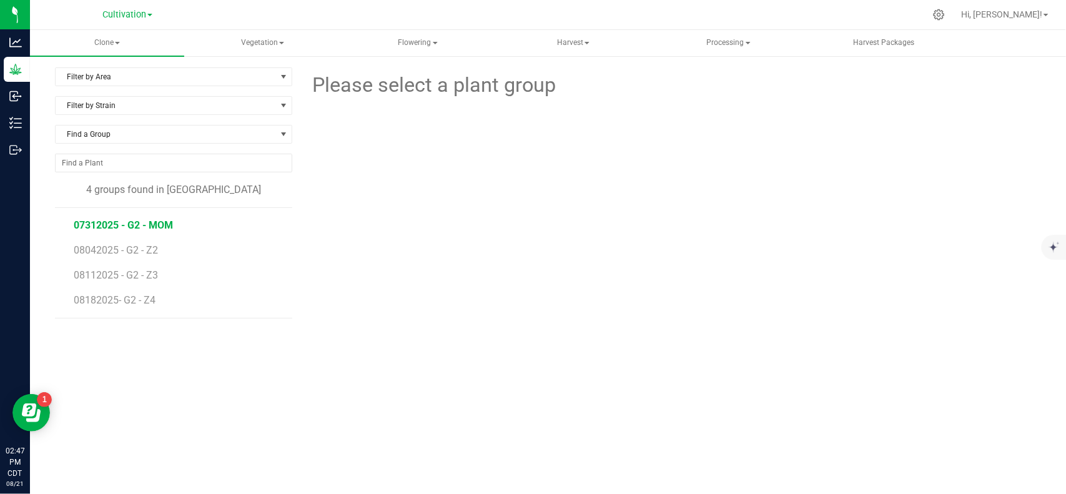
click at [147, 228] on span "07312025 - G2 - MOM" at bounding box center [123, 225] width 99 height 12
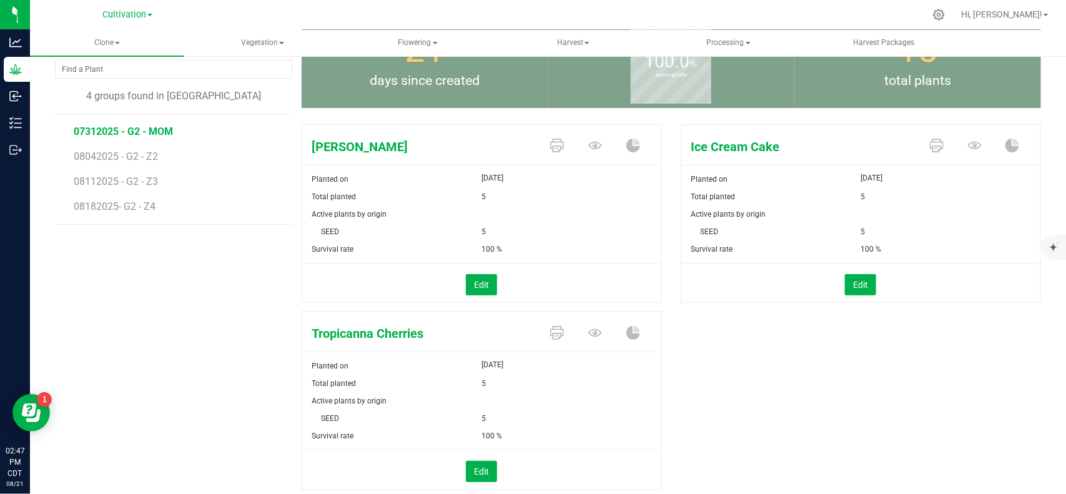
scroll to position [56, 0]
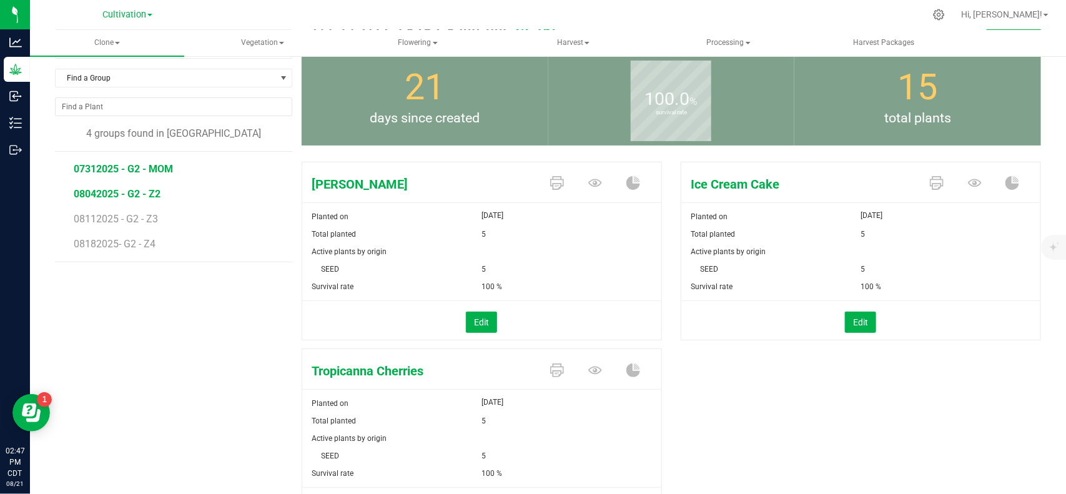
click at [139, 197] on span "08042025 - G2 - Z2" at bounding box center [117, 194] width 87 height 12
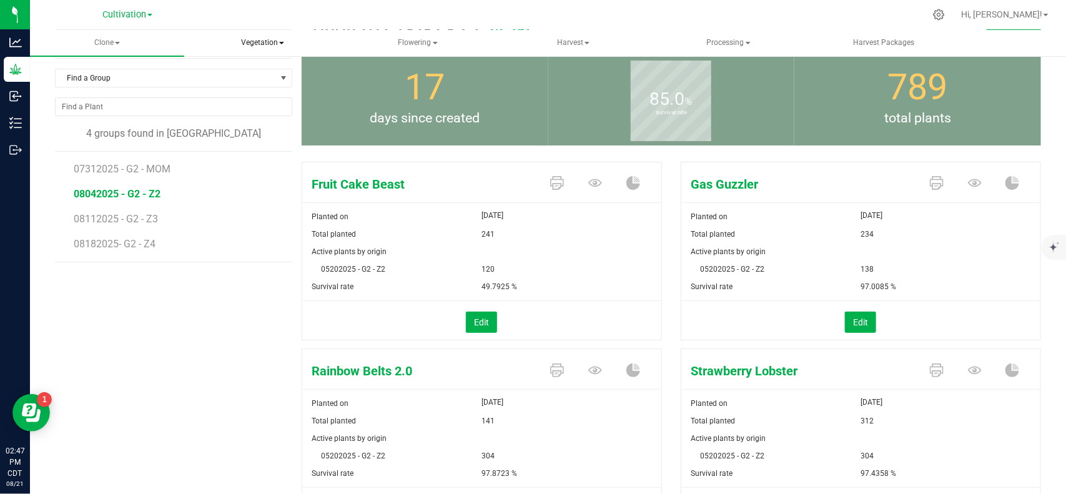
click at [260, 42] on span "Vegetation" at bounding box center [262, 43] width 153 height 25
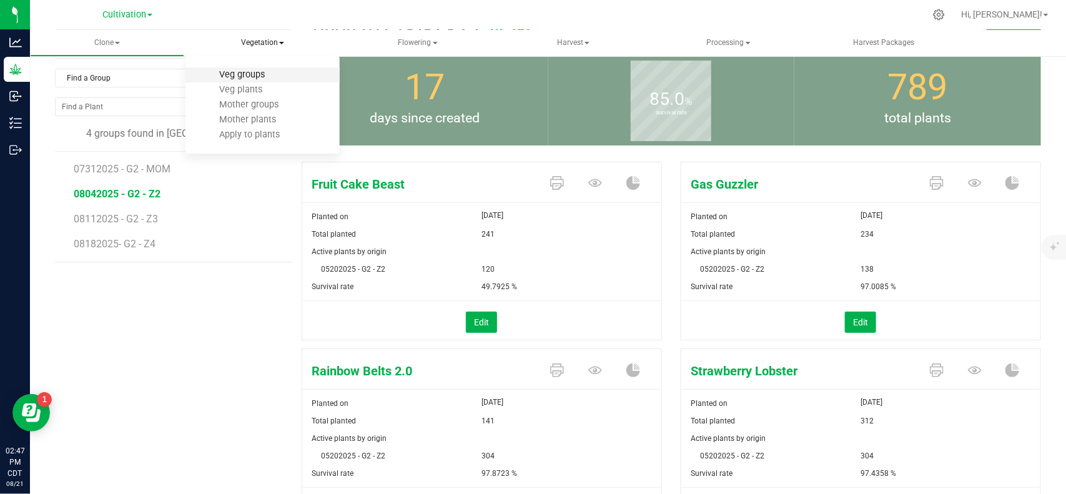
click at [250, 73] on span "Veg groups" at bounding box center [241, 74] width 79 height 11
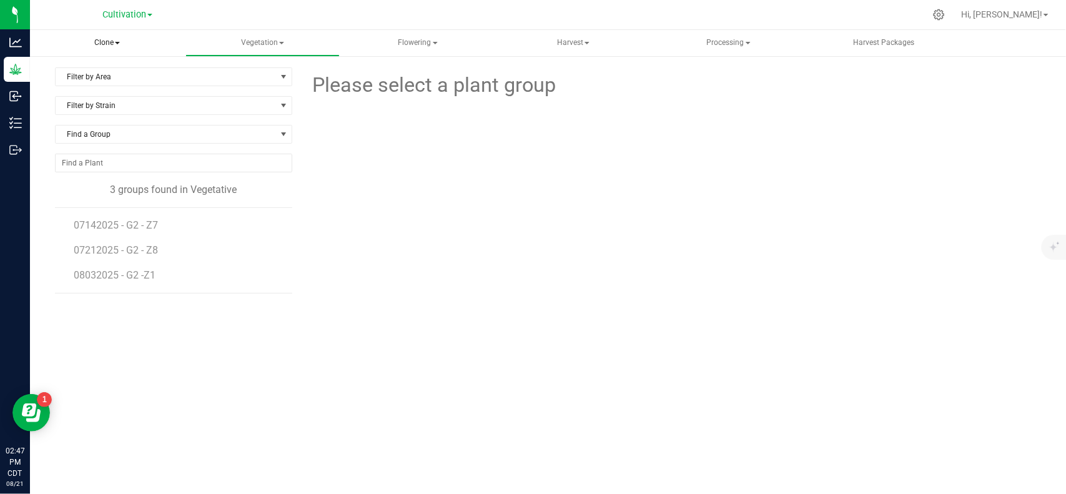
click at [100, 41] on span "Clone" at bounding box center [107, 43] width 154 height 26
click at [95, 89] on span "Cloning groups" at bounding box center [94, 89] width 94 height 11
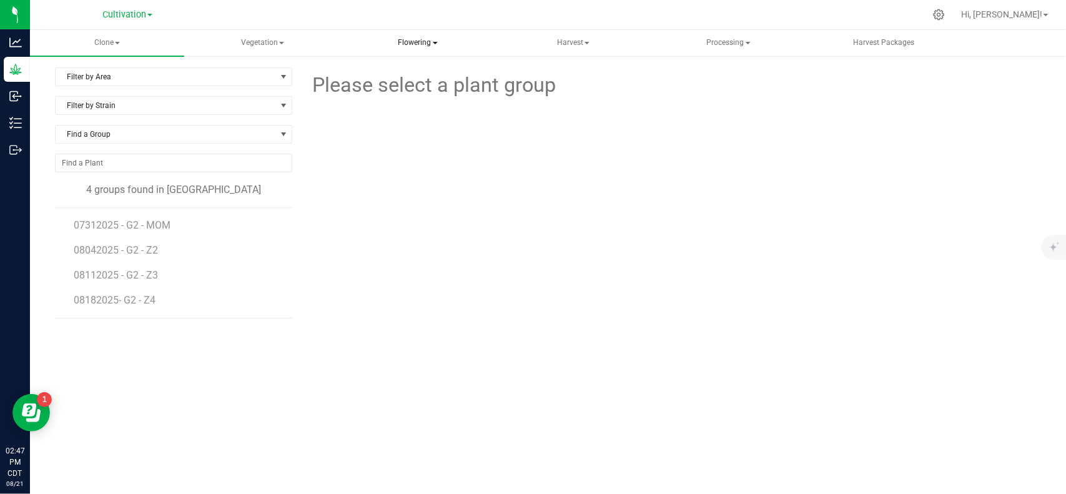
click at [423, 47] on span "Flowering" at bounding box center [417, 43] width 153 height 25
click at [398, 87] on span "Flowering groups" at bounding box center [410, 89] width 104 height 11
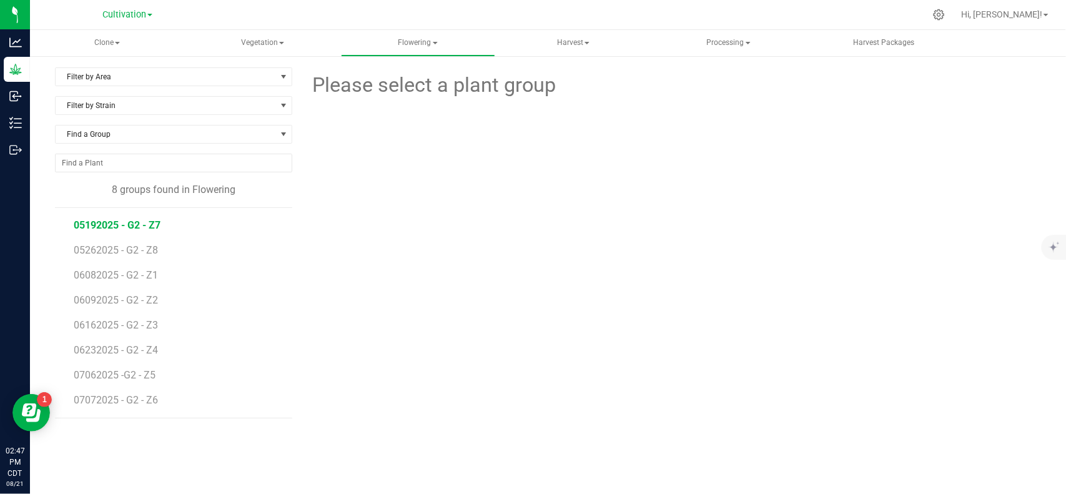
click at [139, 227] on span "05192025 - G2 - Z7" at bounding box center [117, 225] width 87 height 12
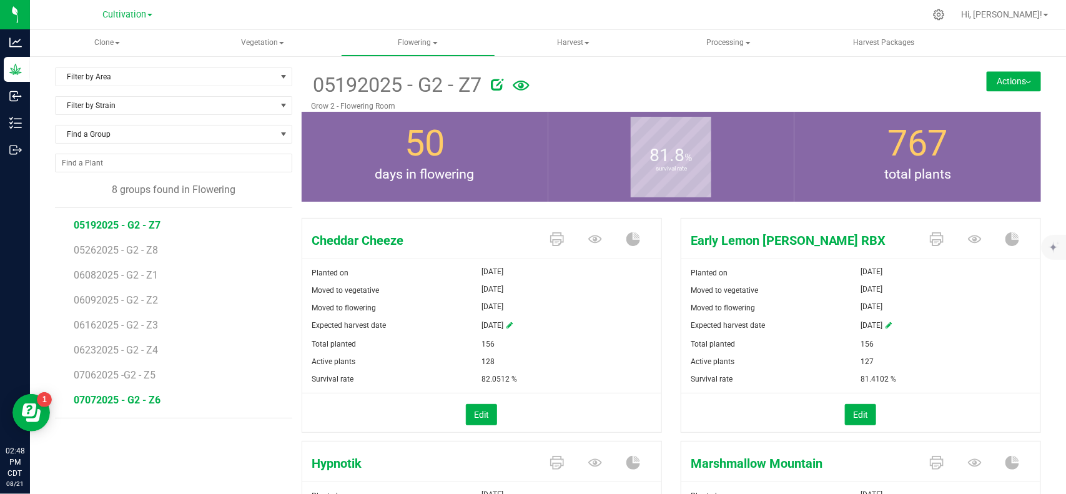
click at [125, 397] on span "07072025 - G2 - Z6" at bounding box center [117, 400] width 87 height 12
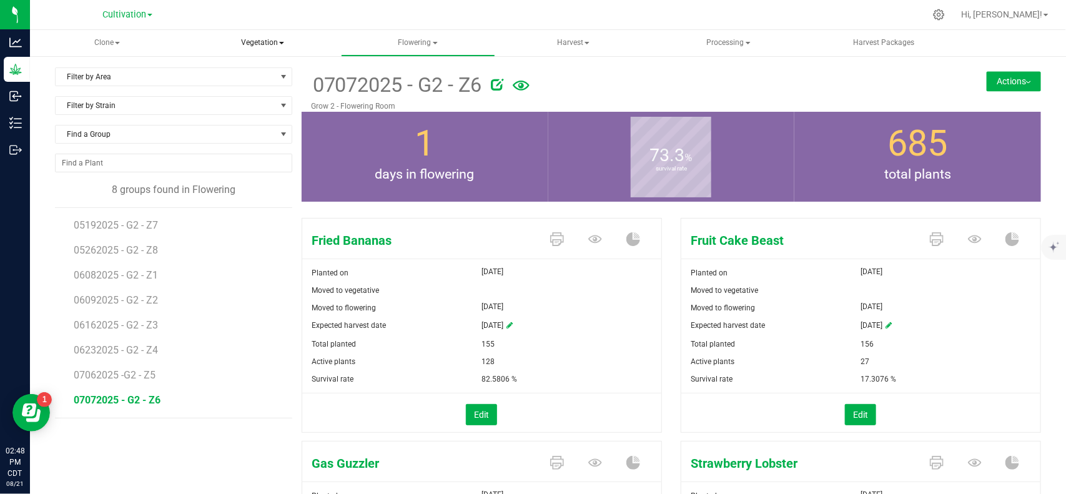
click at [250, 44] on span "Vegetation" at bounding box center [262, 43] width 153 height 25
click at [242, 107] on span "Mother groups" at bounding box center [248, 104] width 93 height 11
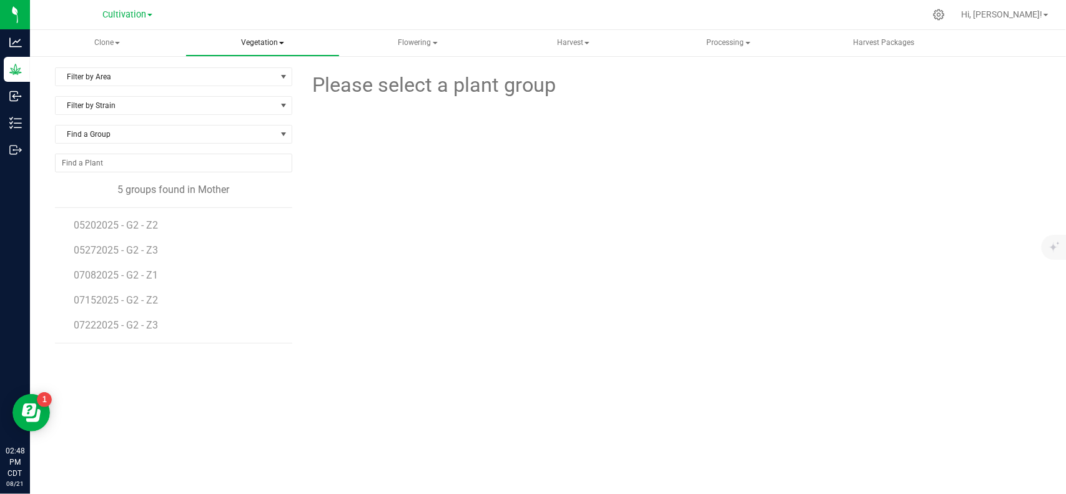
click at [254, 47] on span "Vegetation" at bounding box center [262, 43] width 153 height 25
click at [244, 71] on span "Veg groups" at bounding box center [241, 74] width 79 height 11
click at [126, 279] on span "08032025 - G2 -Z1" at bounding box center [116, 275] width 84 height 12
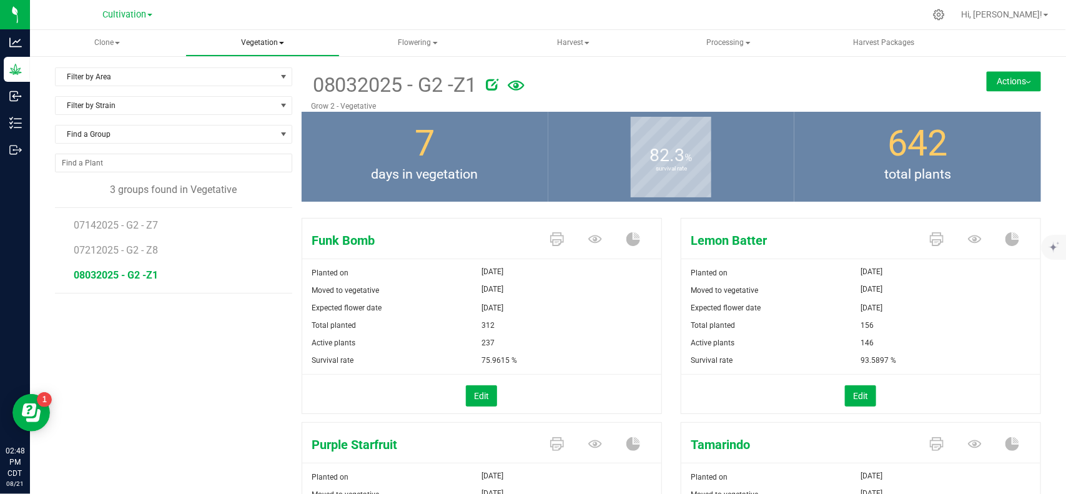
click at [253, 38] on span "Vegetation" at bounding box center [262, 43] width 153 height 25
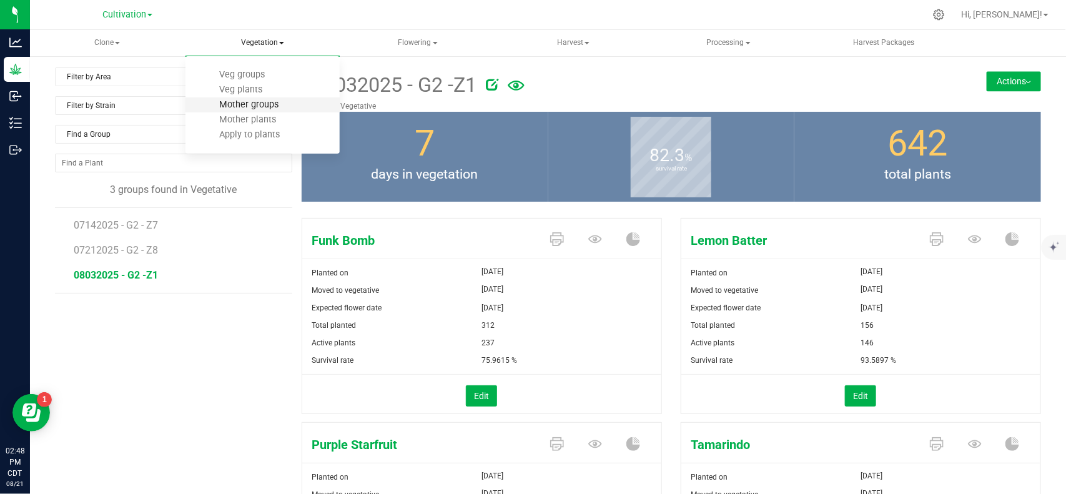
click at [228, 99] on span "Mother groups" at bounding box center [248, 104] width 93 height 11
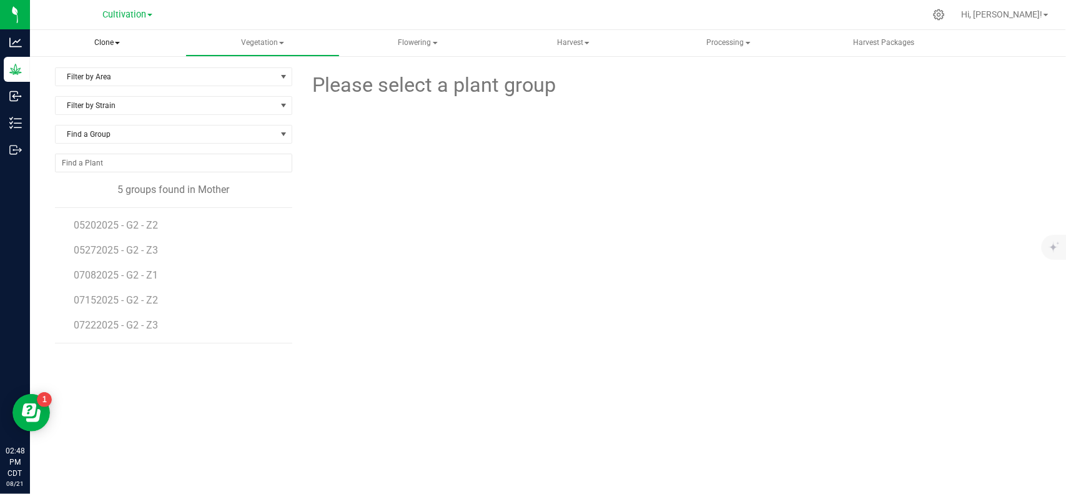
click at [110, 39] on span "Clone" at bounding box center [107, 43] width 154 height 26
click at [108, 94] on span "Cloning groups" at bounding box center [94, 89] width 94 height 11
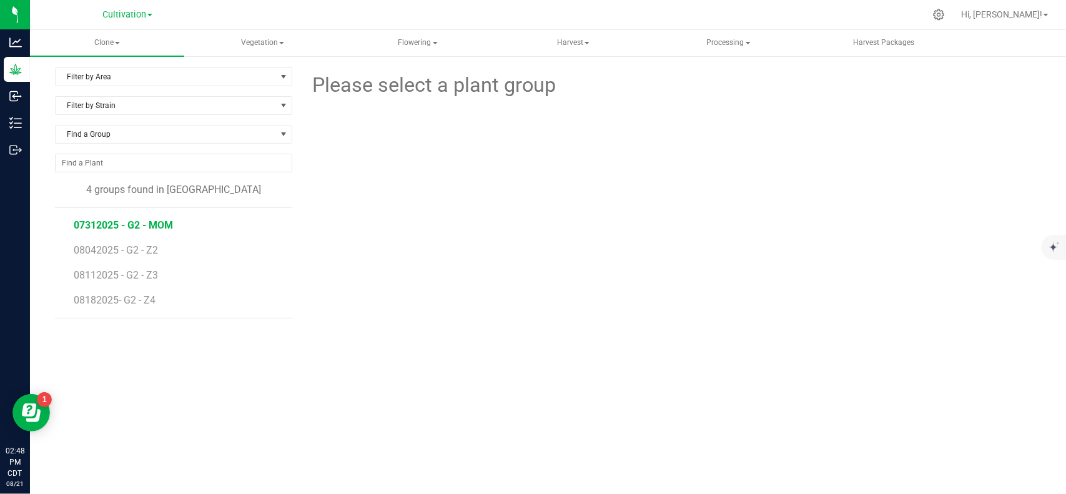
click at [122, 230] on span "07312025 - G2 - MOM" at bounding box center [123, 225] width 99 height 12
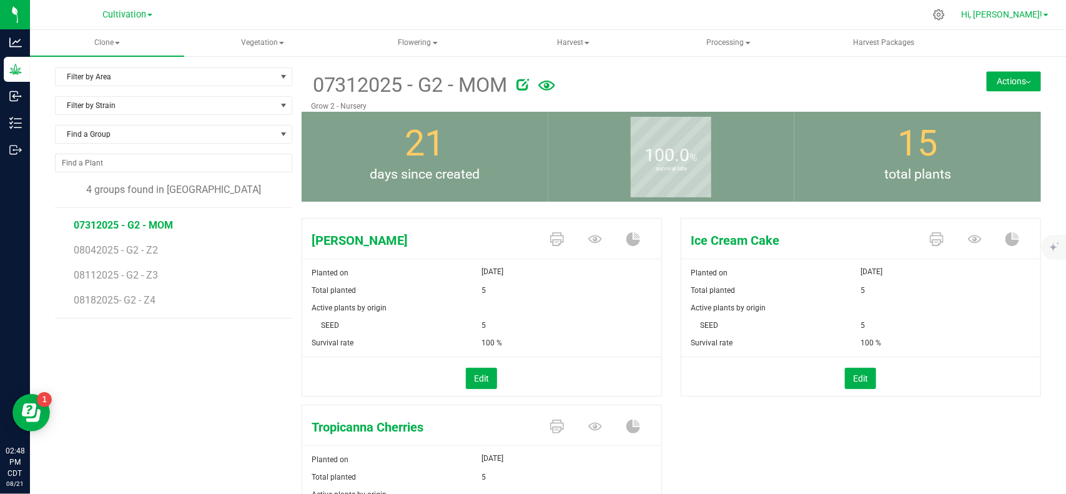
click at [1025, 17] on span "Hi, [PERSON_NAME]!" at bounding box center [1001, 14] width 81 height 10
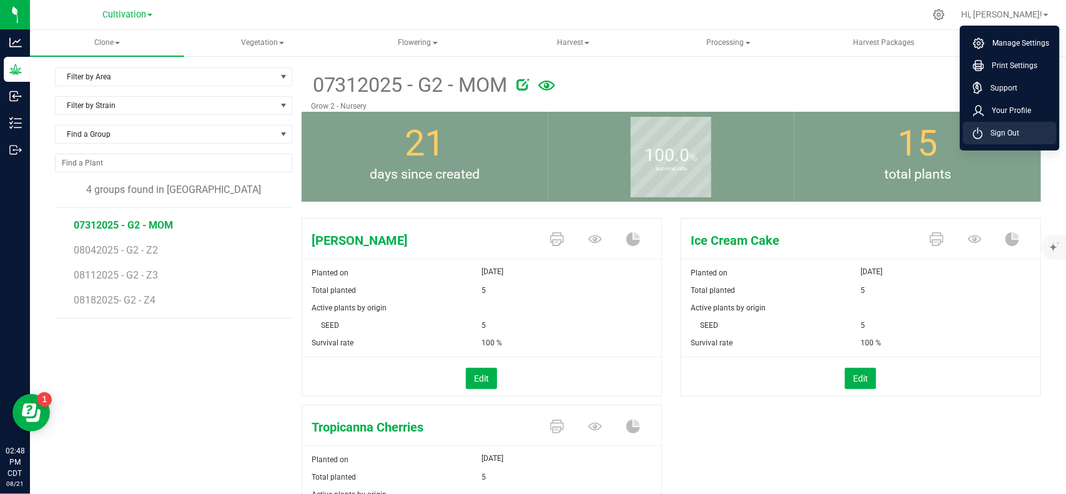
click at [993, 129] on span "Sign Out" at bounding box center [1001, 133] width 36 height 12
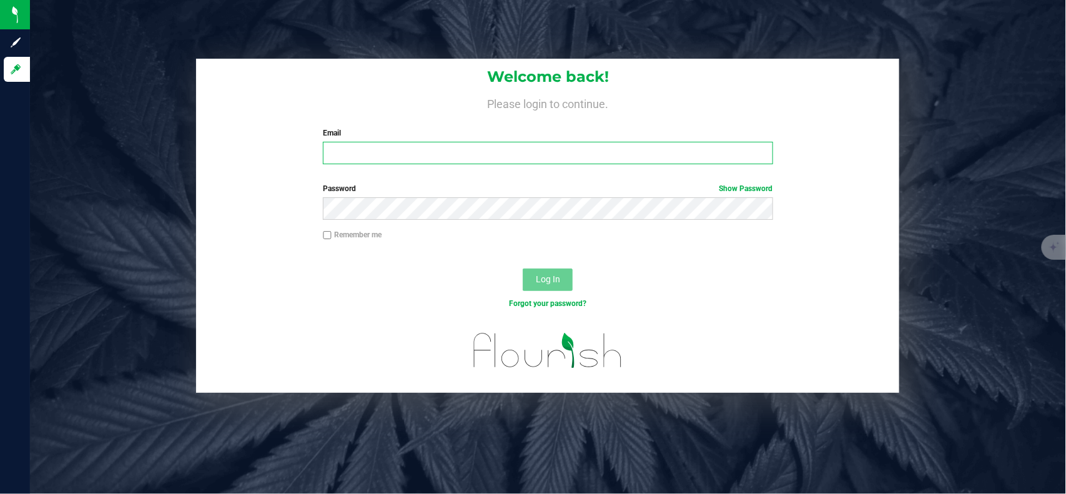
type input "[EMAIL_ADDRESS][PERSON_NAME][DOMAIN_NAME]"
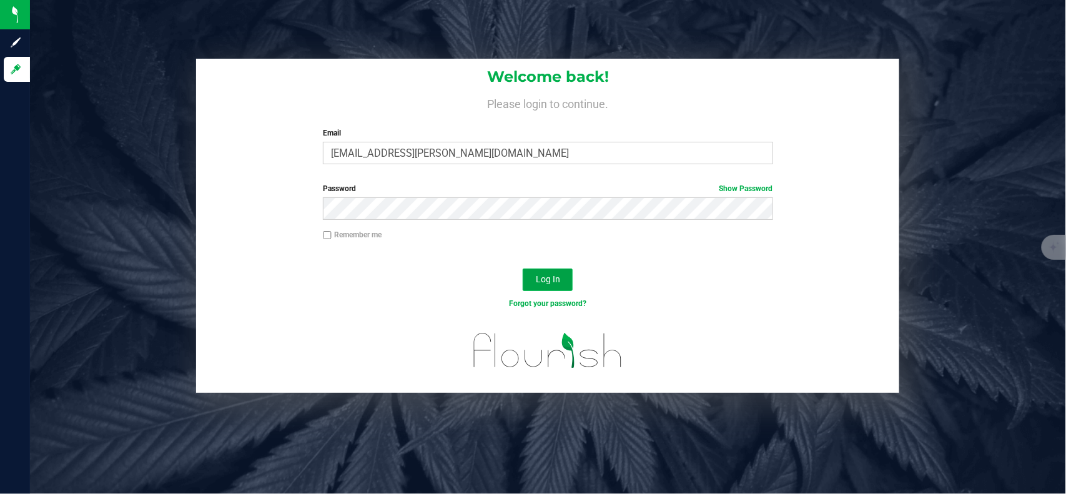
click at [537, 281] on span "Log In" at bounding box center [548, 279] width 24 height 10
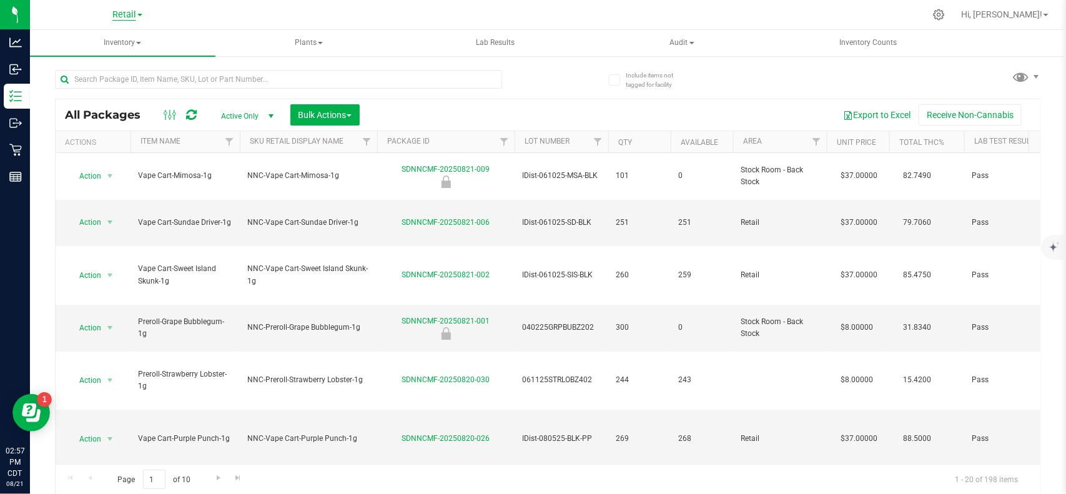
click at [128, 11] on span "Retail" at bounding box center [124, 14] width 24 height 11
click at [109, 57] on link "Manufacturing" at bounding box center [127, 60] width 182 height 17
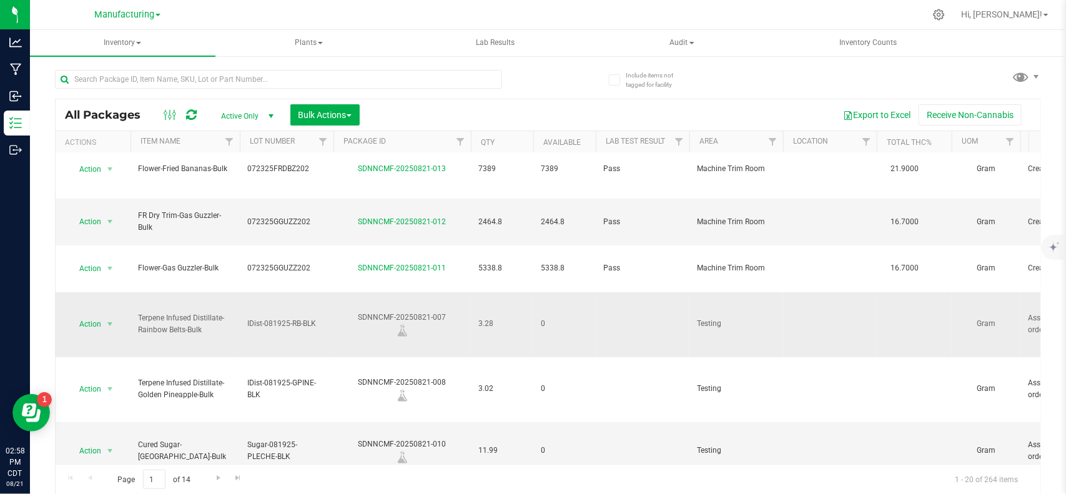
scroll to position [234, 0]
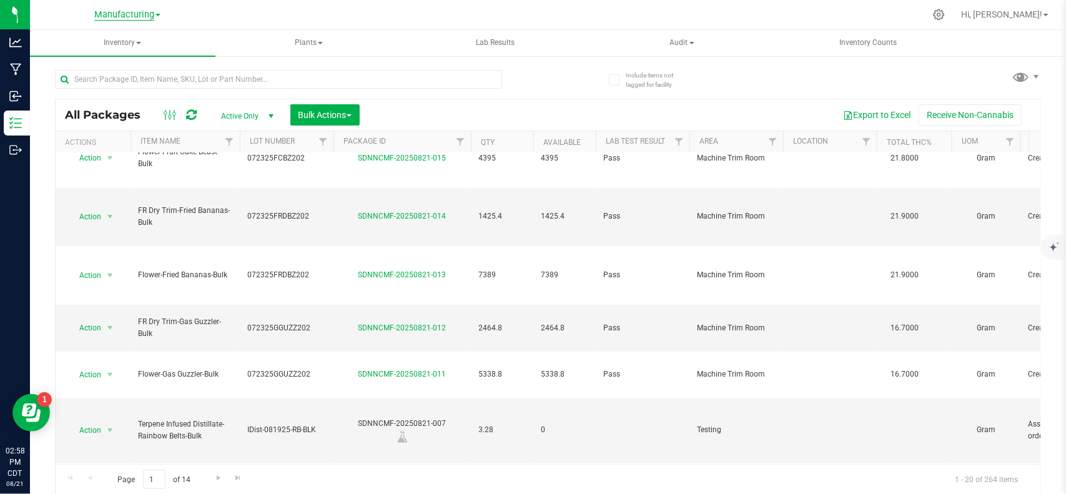
click at [125, 16] on span "Manufacturing" at bounding box center [124, 14] width 60 height 11
click at [112, 75] on link "Retail" at bounding box center [127, 77] width 182 height 17
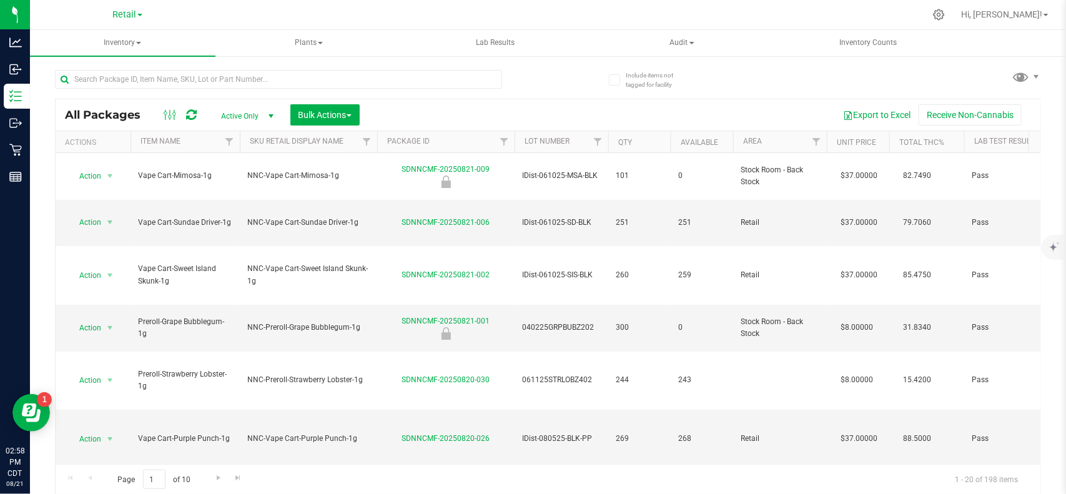
click at [182, 142] on th "Item Name" at bounding box center [184, 142] width 109 height 22
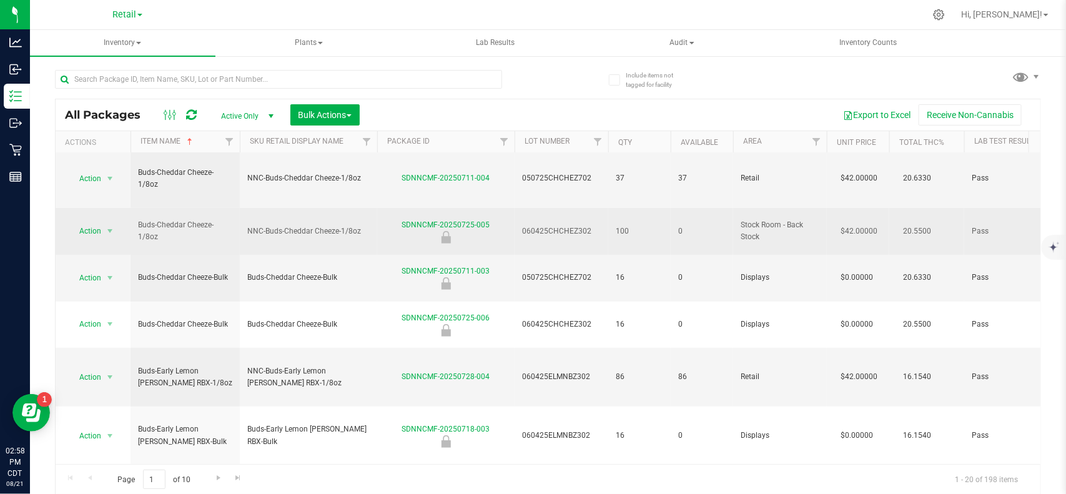
scroll to position [375, 0]
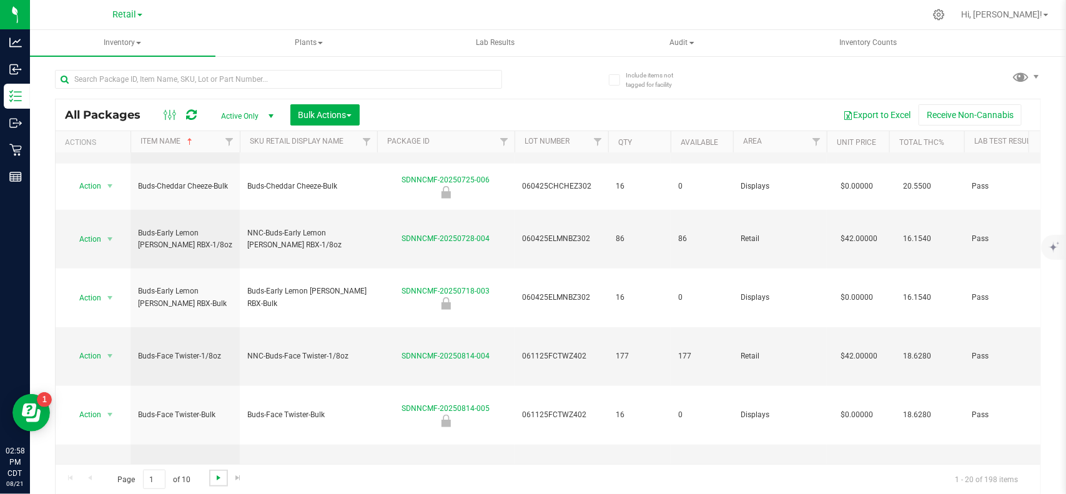
click at [217, 478] on span "Go to the next page" at bounding box center [218, 478] width 10 height 10
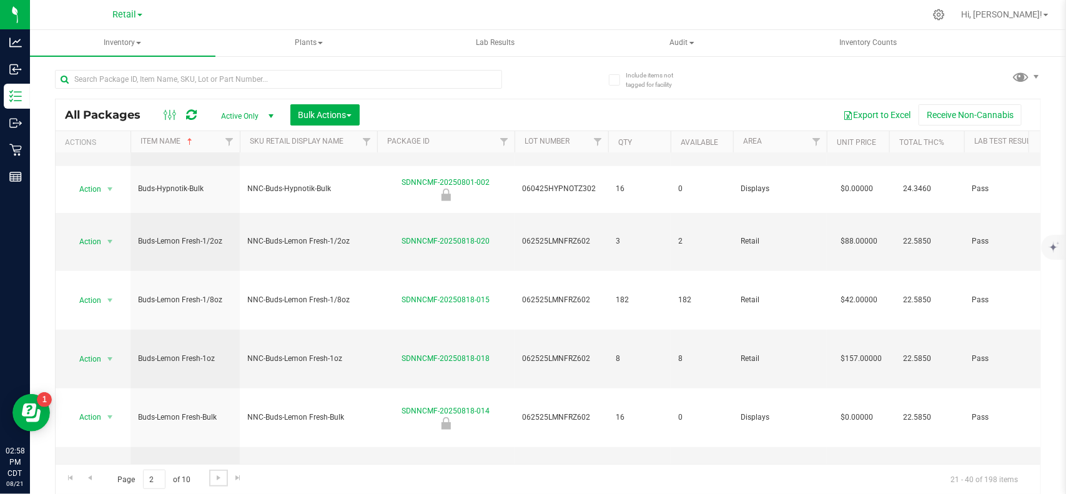
scroll to position [346, 0]
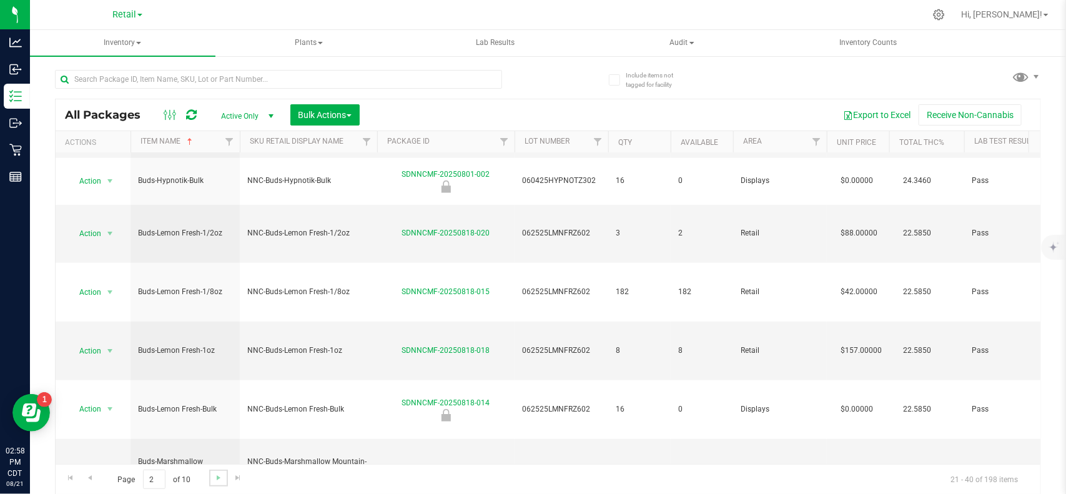
click at [222, 484] on link "Go to the next page" at bounding box center [218, 477] width 18 height 17
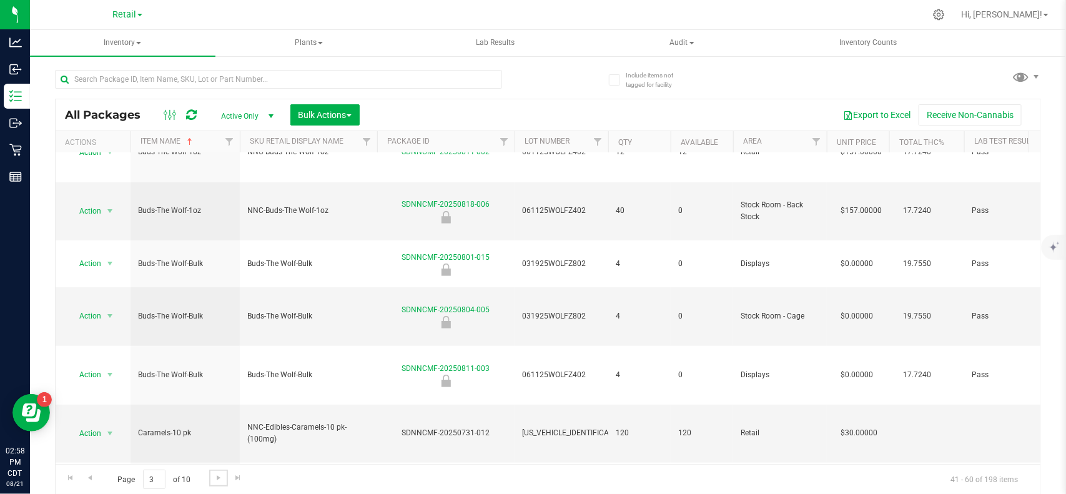
scroll to position [382, 0]
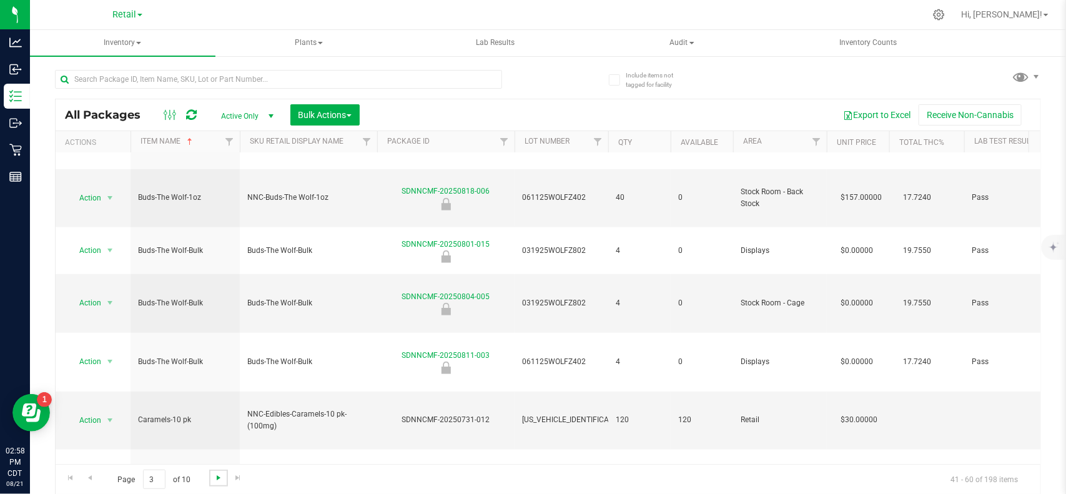
click at [215, 478] on span "Go to the next page" at bounding box center [218, 478] width 10 height 10
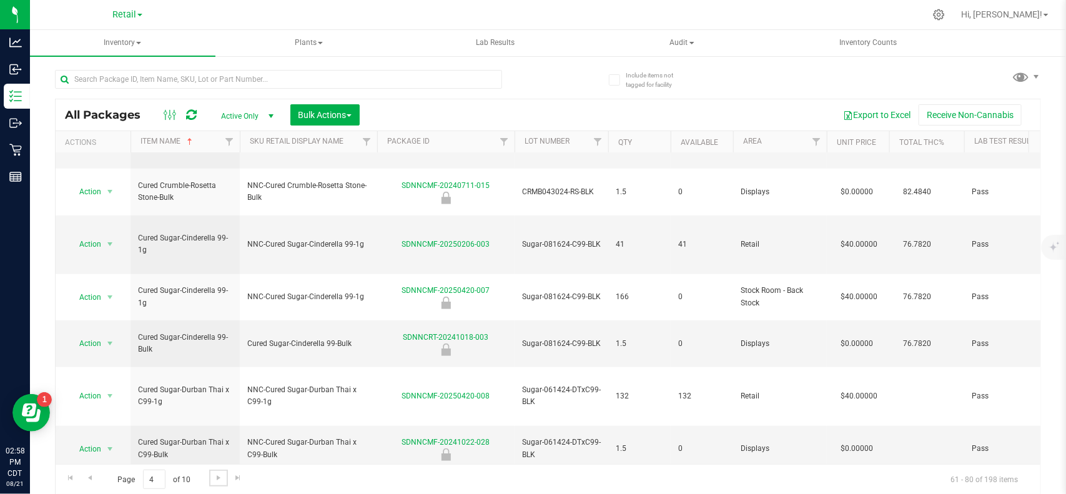
scroll to position [1, 0]
click at [213, 481] on span "Go to the next page" at bounding box center [218, 477] width 10 height 10
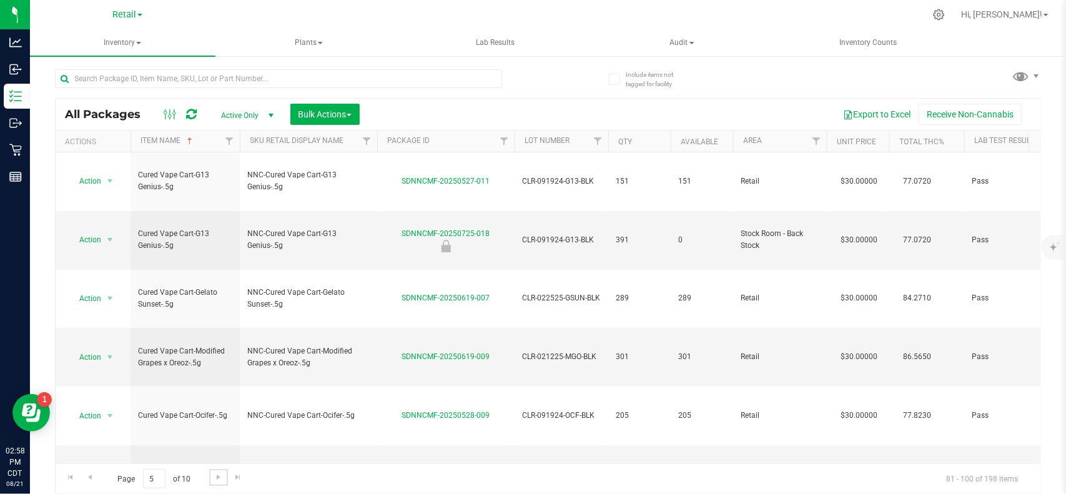
scroll to position [361, 0]
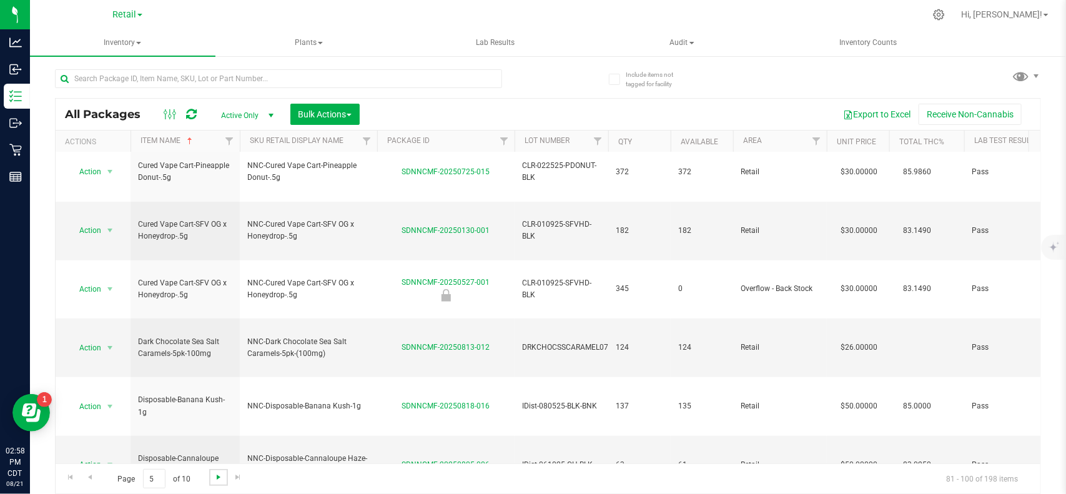
click at [213, 476] on span "Go to the next page" at bounding box center [218, 477] width 10 height 10
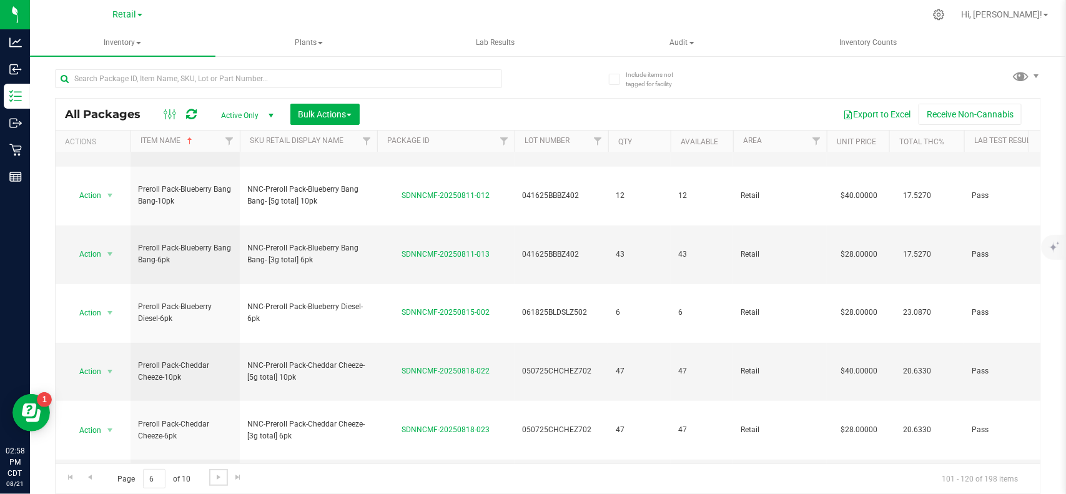
scroll to position [388, 0]
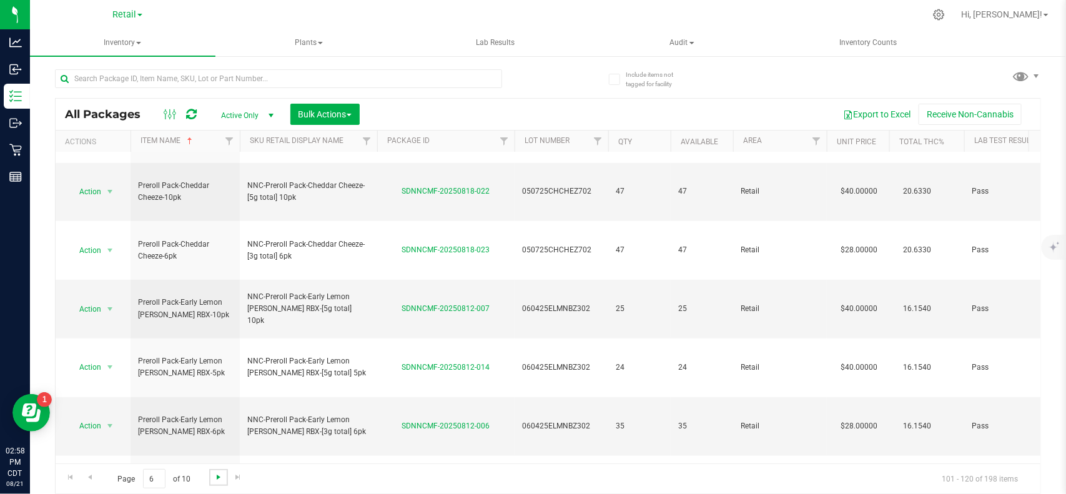
click at [222, 476] on span "Go to the next page" at bounding box center [218, 477] width 10 height 10
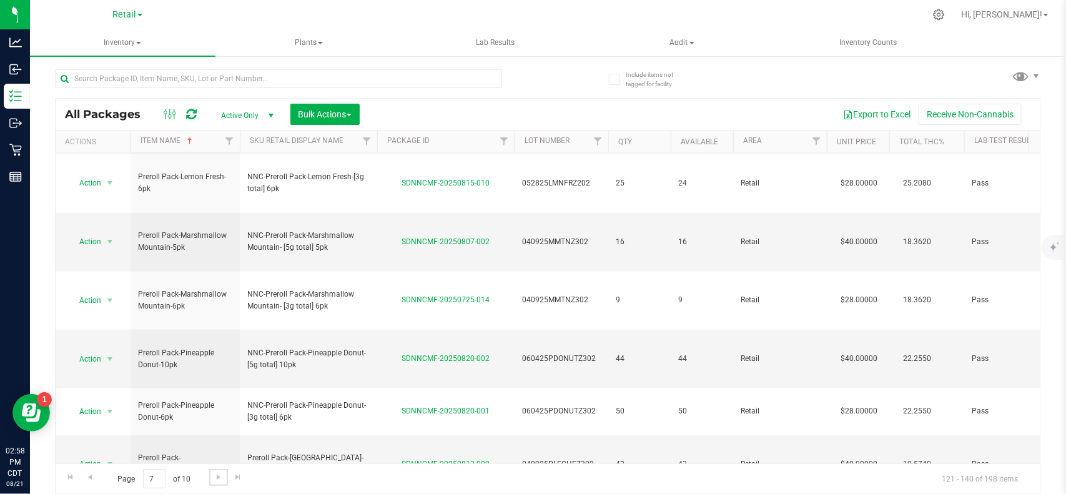
scroll to position [383, 0]
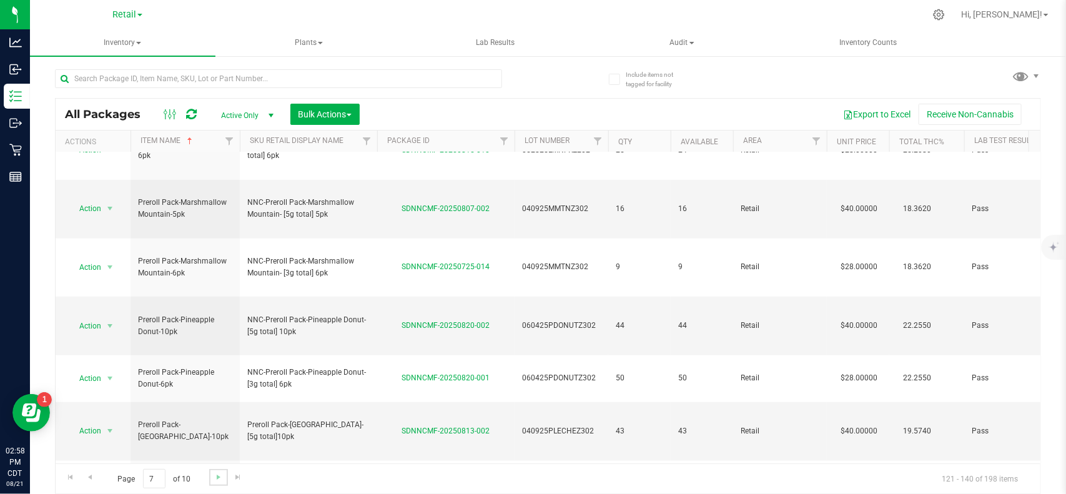
click at [210, 478] on link "Go to the next page" at bounding box center [218, 477] width 18 height 17
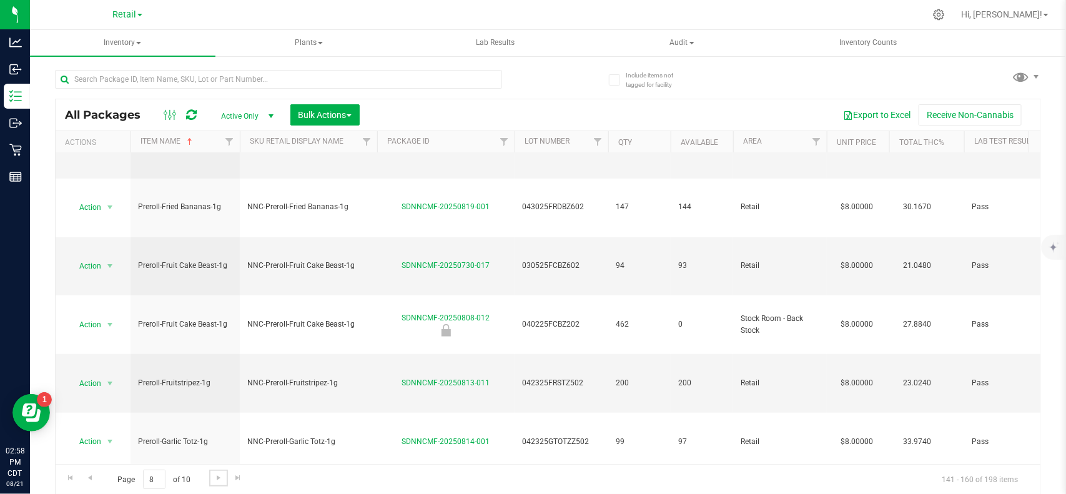
scroll to position [315, 0]
click at [220, 479] on span "Go to the next page" at bounding box center [218, 478] width 10 height 10
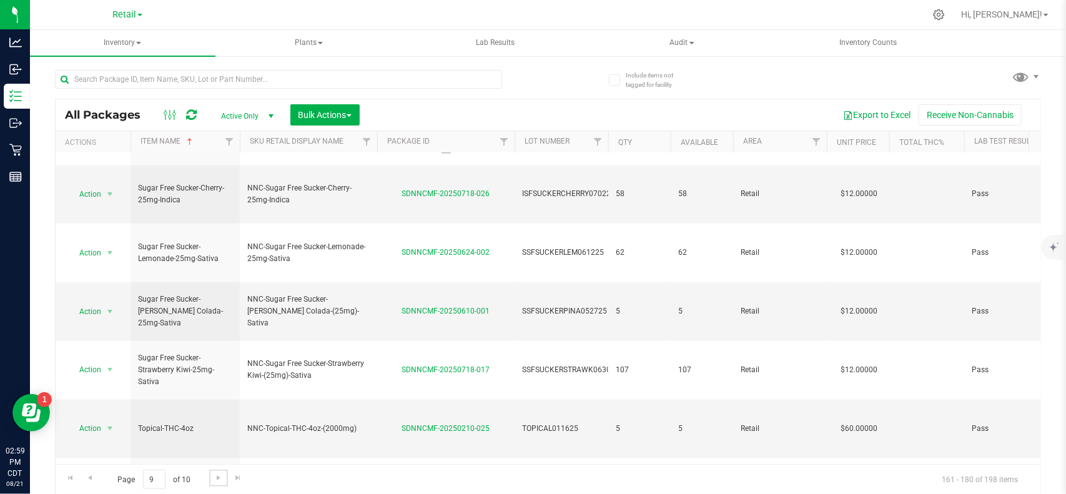
scroll to position [1, 0]
click at [220, 484] on link "Go to the next page" at bounding box center [218, 477] width 18 height 17
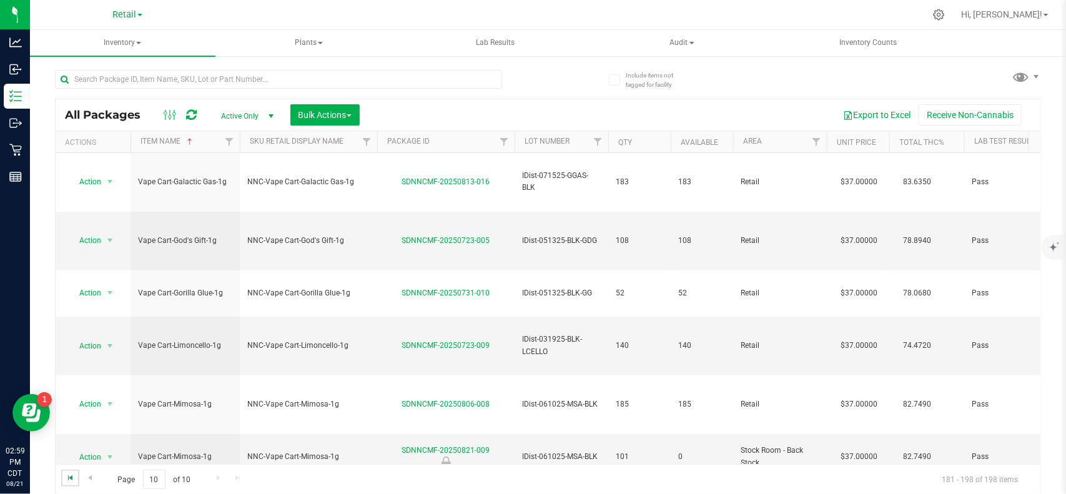
click at [73, 474] on span "Go to the first page" at bounding box center [71, 478] width 10 height 10
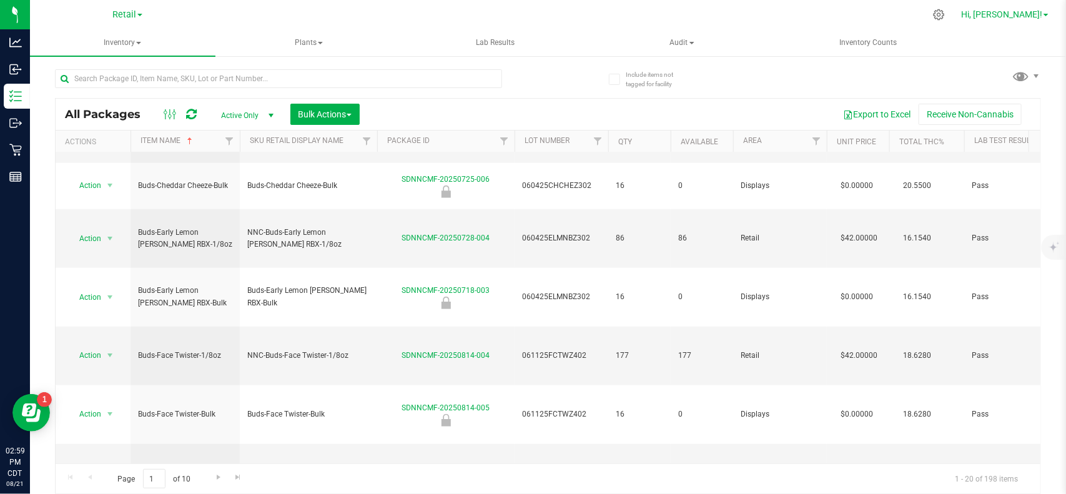
click at [1039, 16] on span "Hi, [PERSON_NAME]!" at bounding box center [1001, 14] width 81 height 10
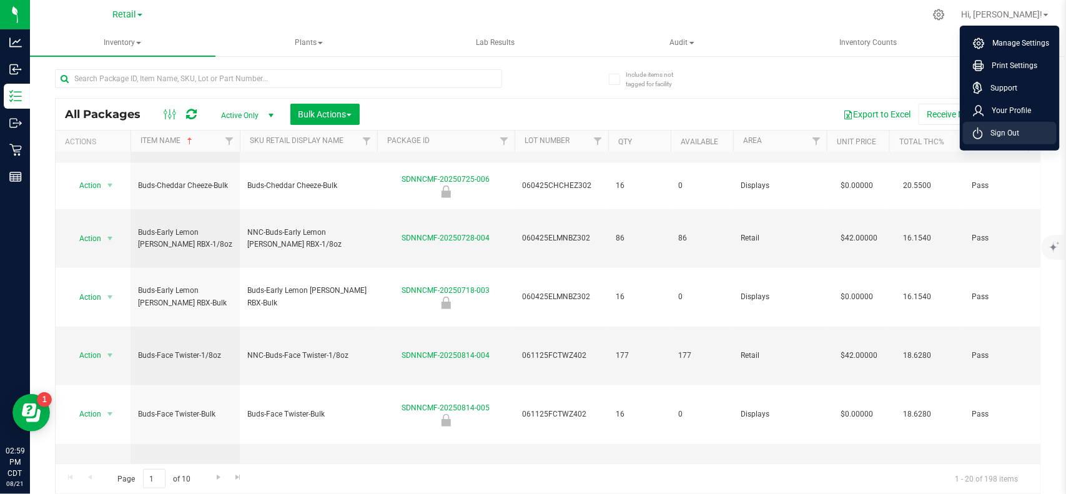
click at [1012, 130] on span "Sign Out" at bounding box center [1001, 133] width 36 height 12
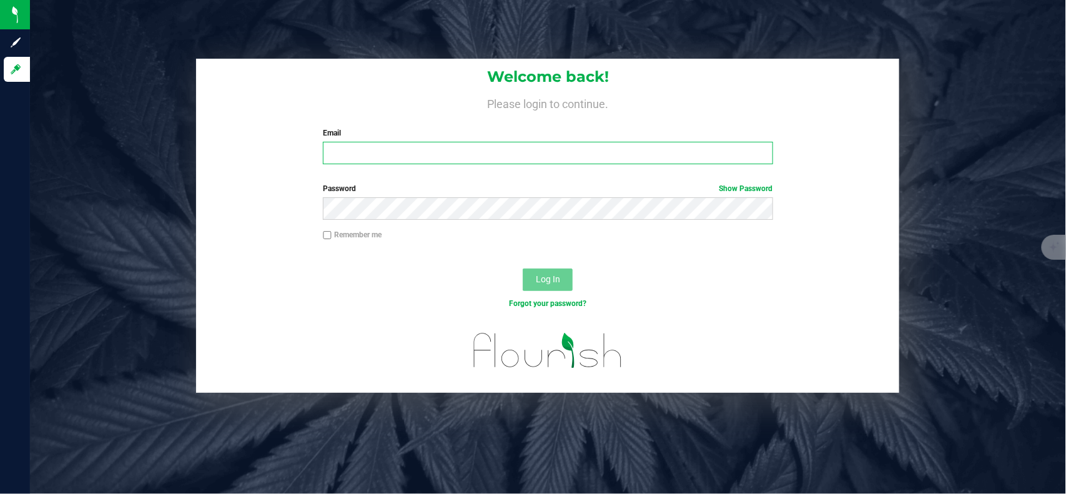
type input "[EMAIL_ADDRESS][PERSON_NAME][DOMAIN_NAME]"
